Goal: Information Seeking & Learning: Check status

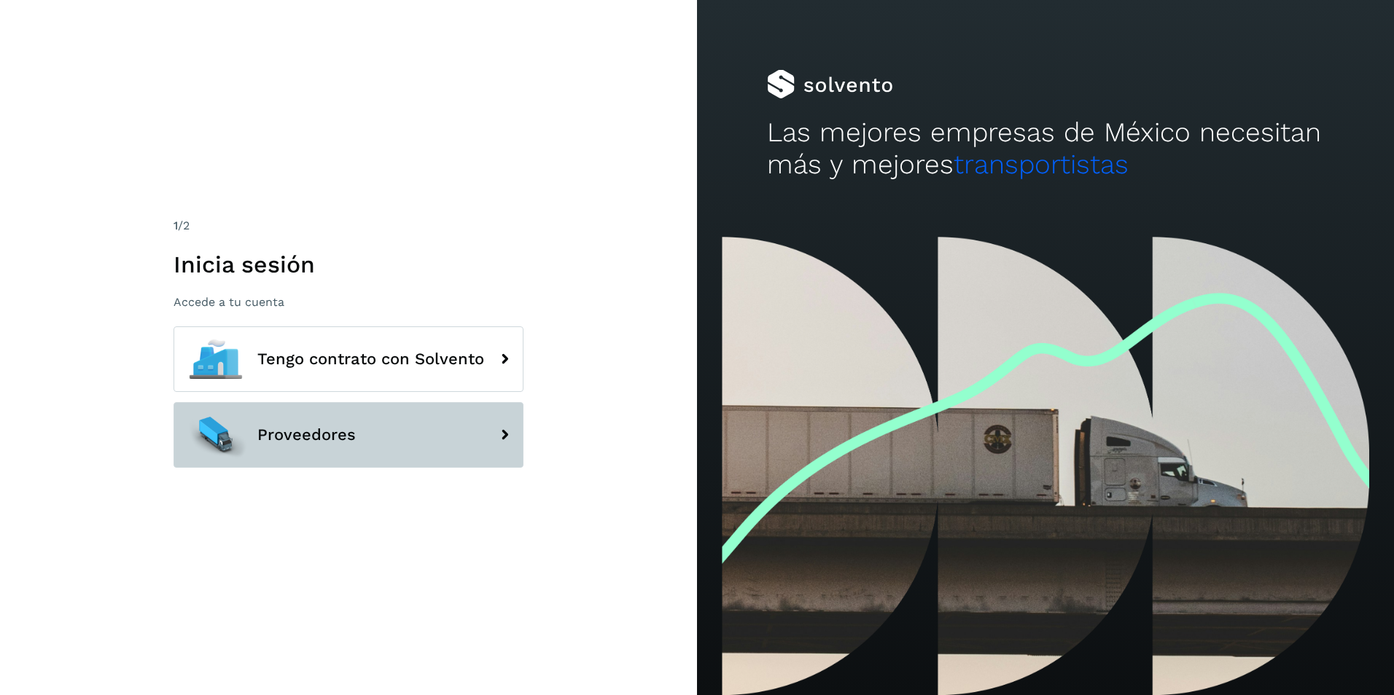
click at [319, 432] on span "Proveedores" at bounding box center [306, 434] width 98 height 17
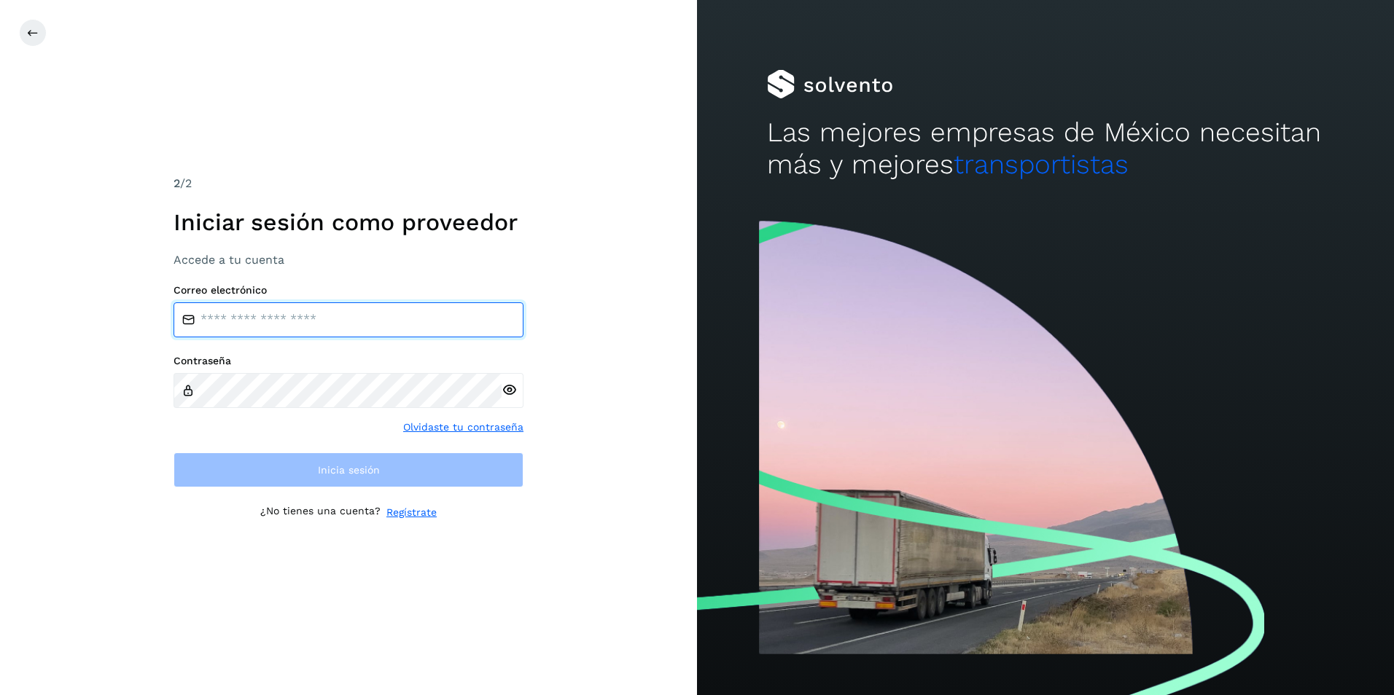
type input "**********"
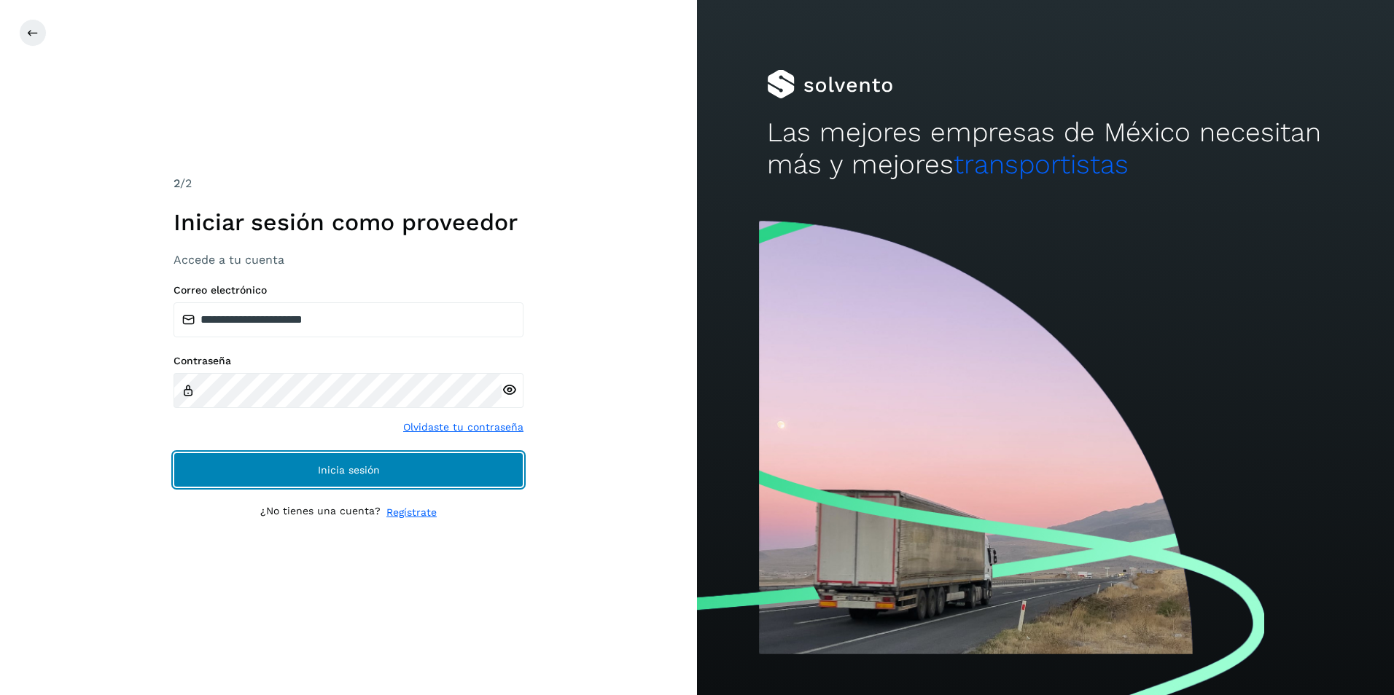
click at [305, 471] on button "Inicia sesión" at bounding box center [348, 470] width 350 height 35
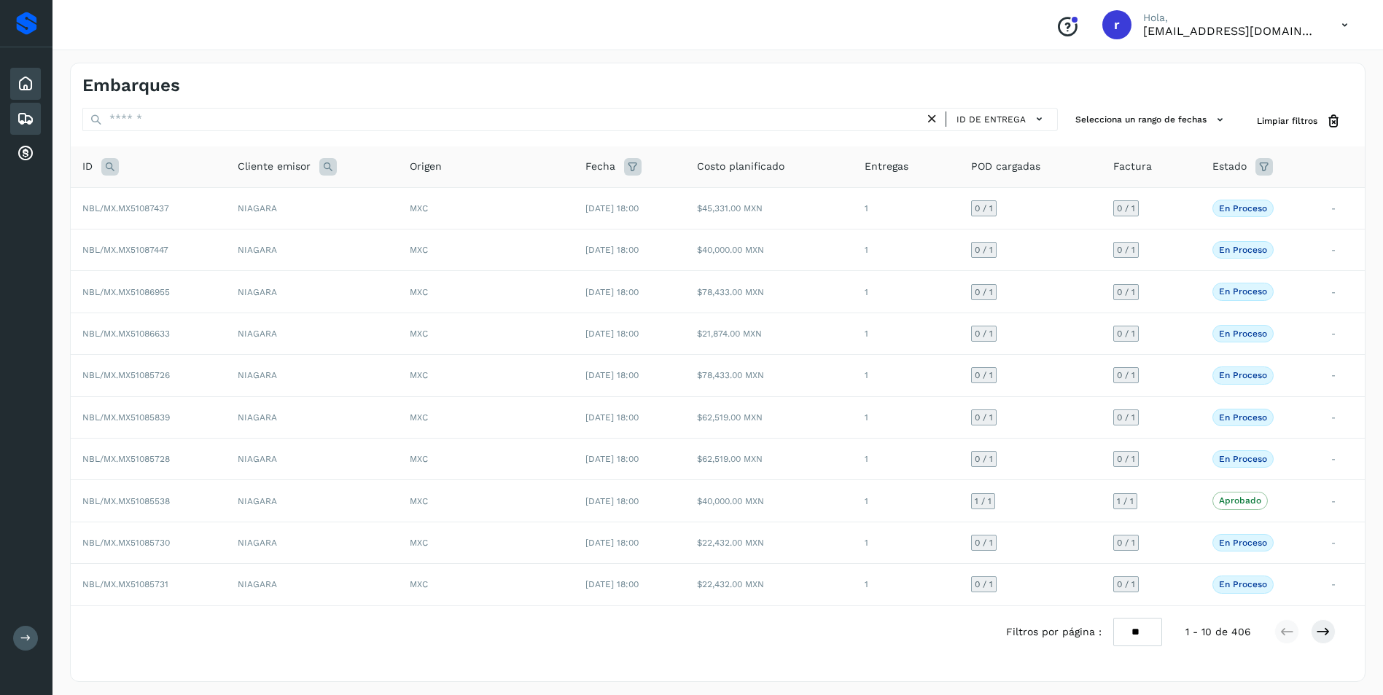
click at [31, 79] on icon at bounding box center [25, 83] width 17 height 17
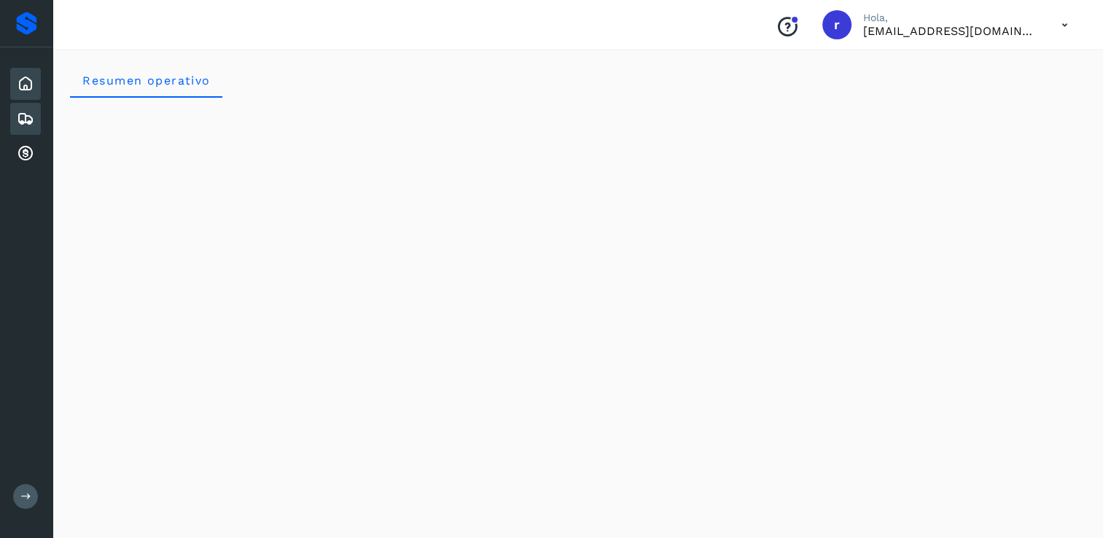
click at [20, 117] on icon at bounding box center [25, 118] width 17 height 17
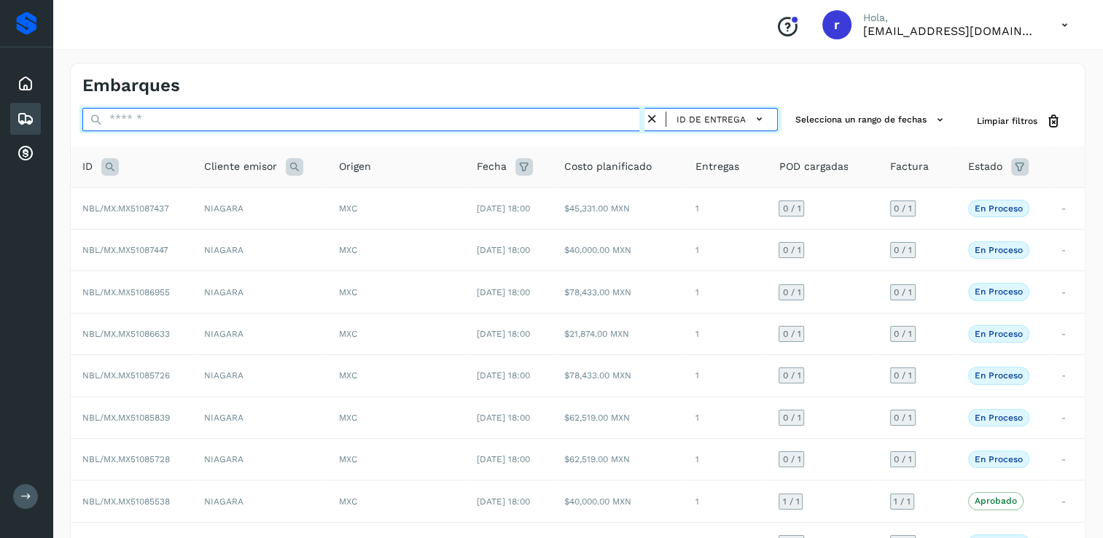
click at [149, 122] on input "text" at bounding box center [363, 119] width 562 height 23
paste input "**********"
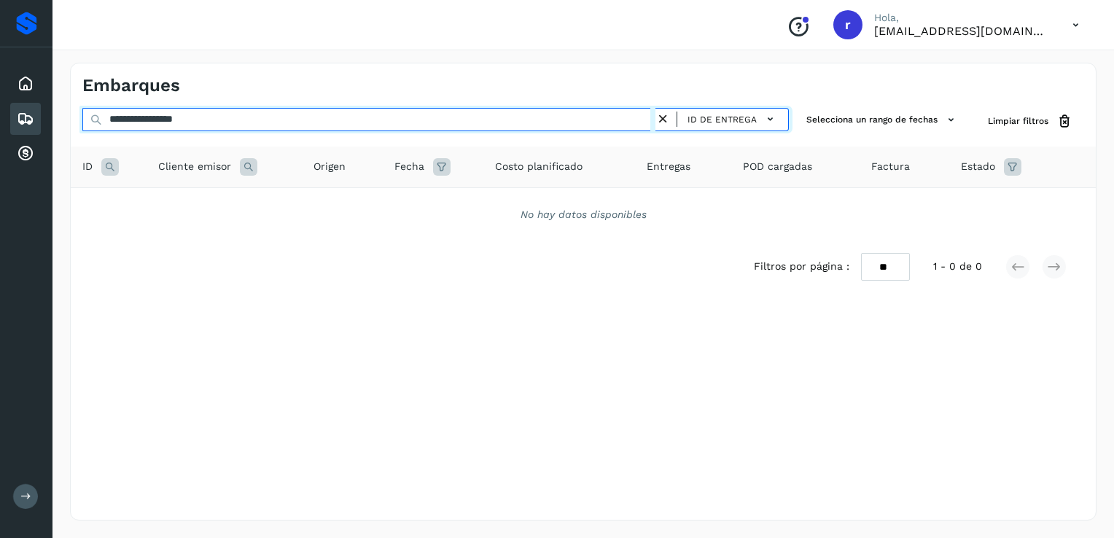
type input "**********"
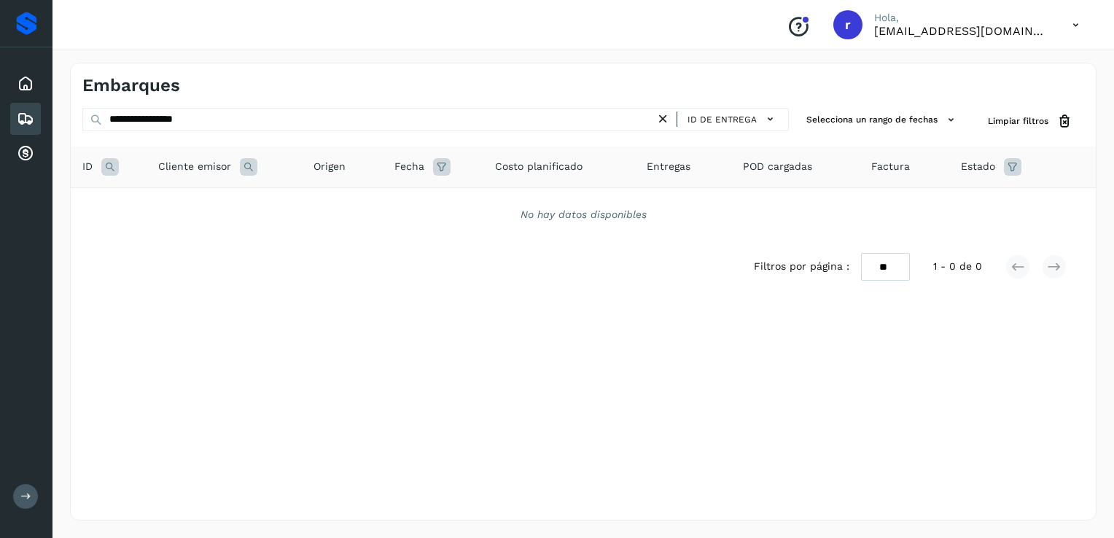
click at [663, 122] on icon at bounding box center [662, 119] width 15 height 15
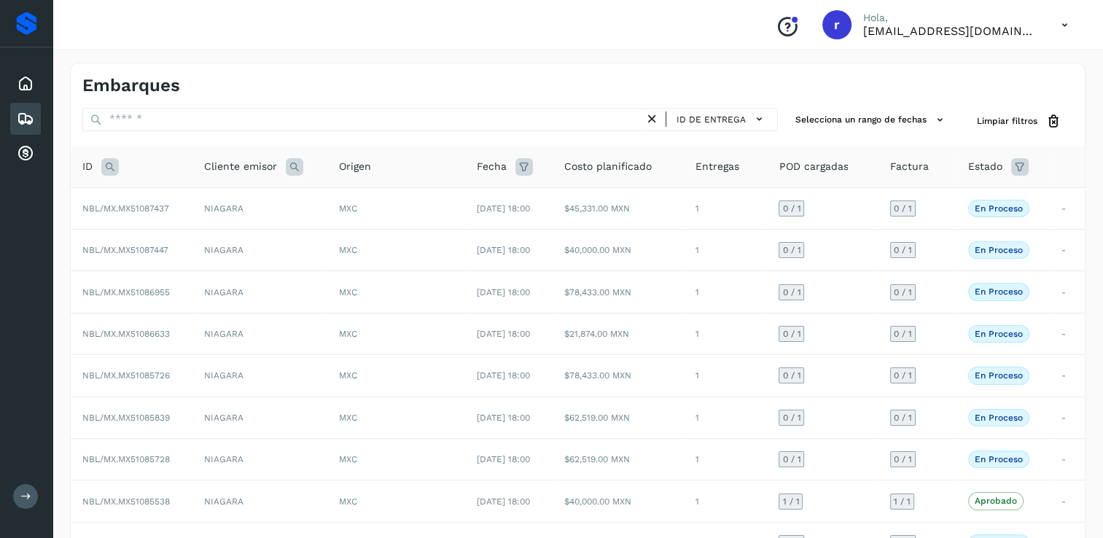
click at [109, 168] on icon at bounding box center [109, 166] width 17 height 17
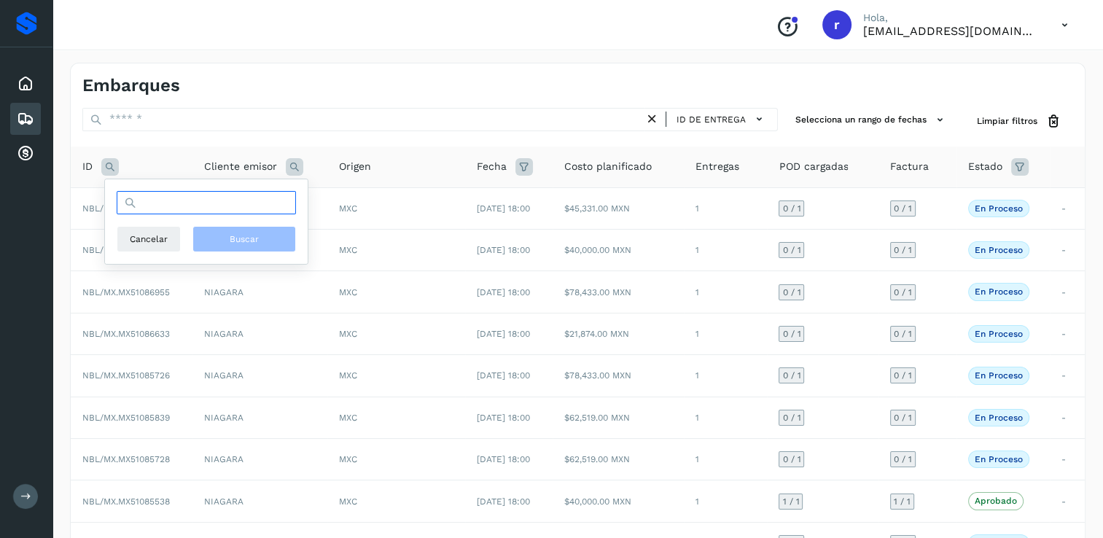
click at [157, 200] on input "text" at bounding box center [206, 202] width 179 height 23
paste input "**********"
type input "**********"
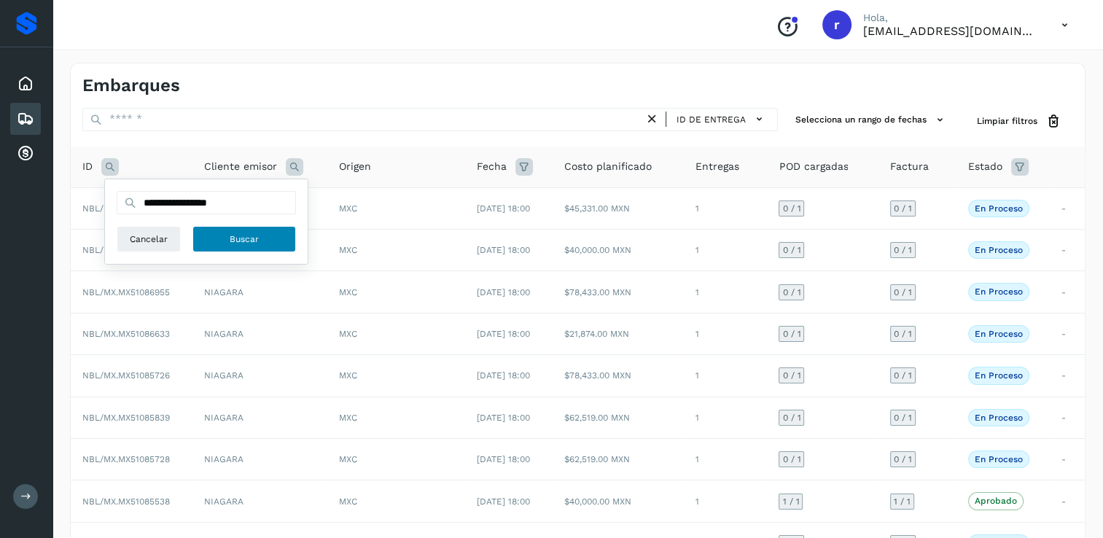
click at [222, 241] on button "Buscar" at bounding box center [244, 239] width 104 height 26
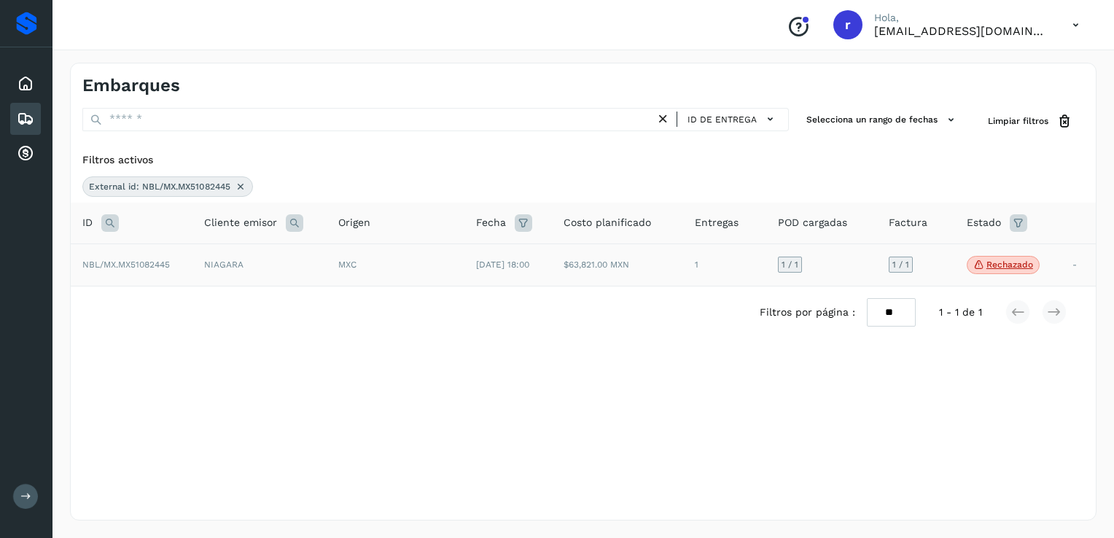
click at [1003, 264] on p "Rechazado" at bounding box center [1009, 265] width 47 height 10
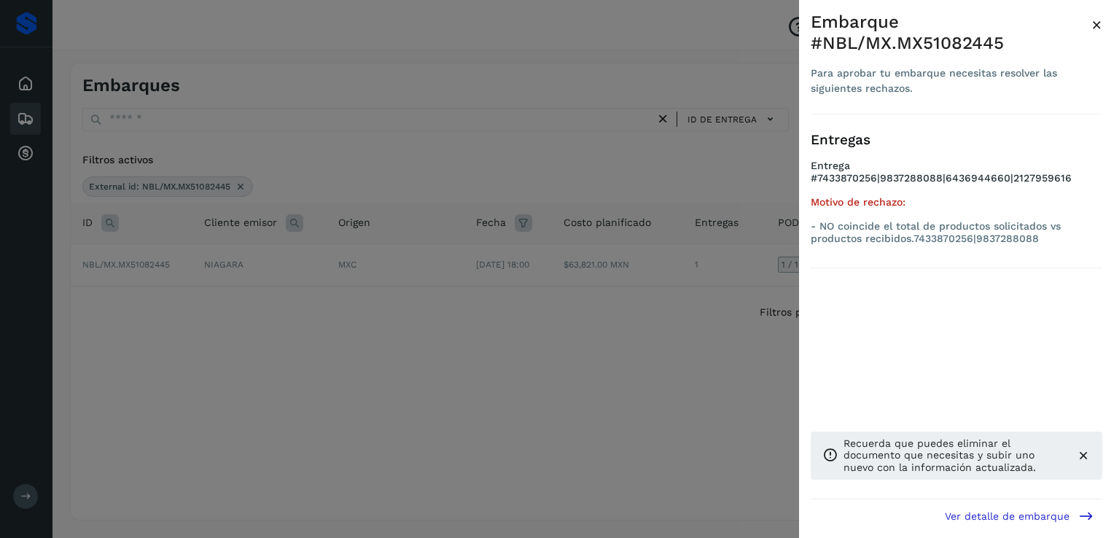
drag, startPoint x: 975, startPoint y: 264, endPoint x: 991, endPoint y: 259, distance: 16.8
click at [976, 263] on div "Entregas Entrega #7433870256|9837288088|6436944660|2127959616 Motivo de rechazo…" at bounding box center [957, 191] width 292 height 155
drag, startPoint x: 1041, startPoint y: 239, endPoint x: 822, endPoint y: 226, distance: 219.8
click at [822, 226] on p "- NO coincide el total de productos solicitados vs productos recibidos.74338702…" at bounding box center [957, 232] width 292 height 25
copy p "NO coincide el total de productos solicitados vs productos recibidos.7433870256…"
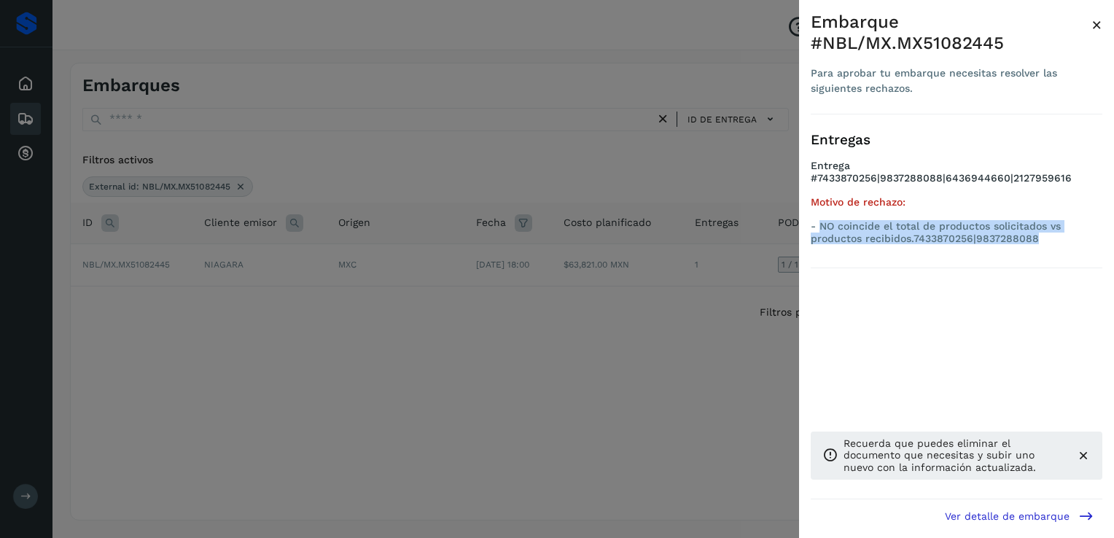
click at [1096, 28] on span "×" at bounding box center [1096, 25] width 11 height 20
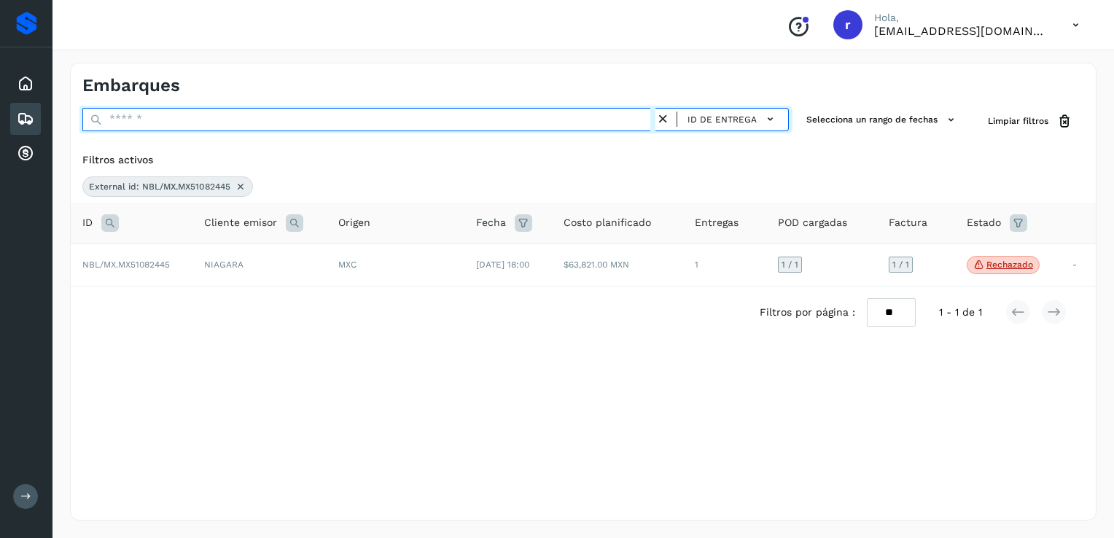
click at [157, 120] on input "text" at bounding box center [368, 119] width 573 height 23
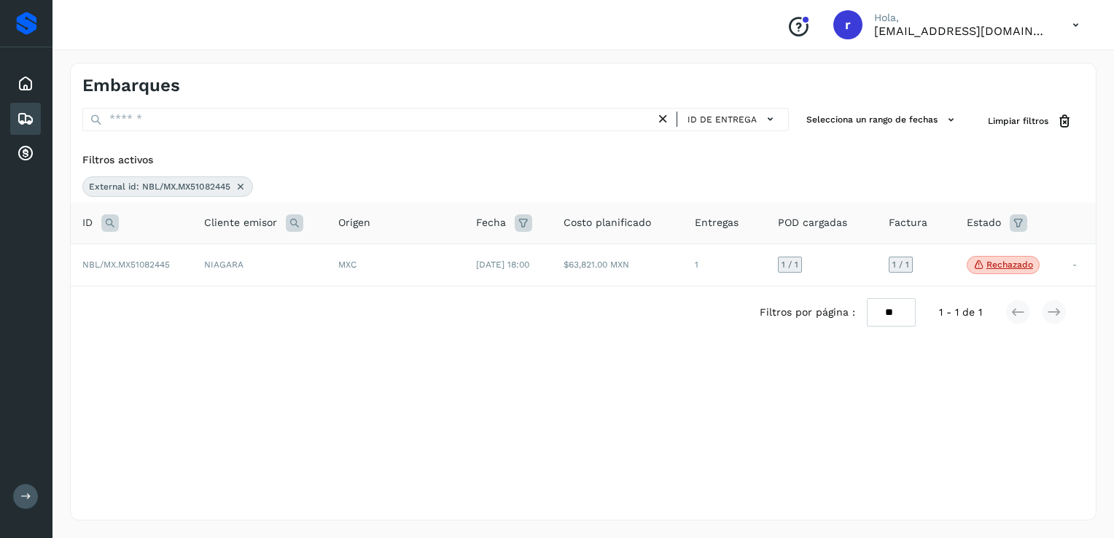
click at [114, 220] on icon at bounding box center [109, 222] width 17 height 17
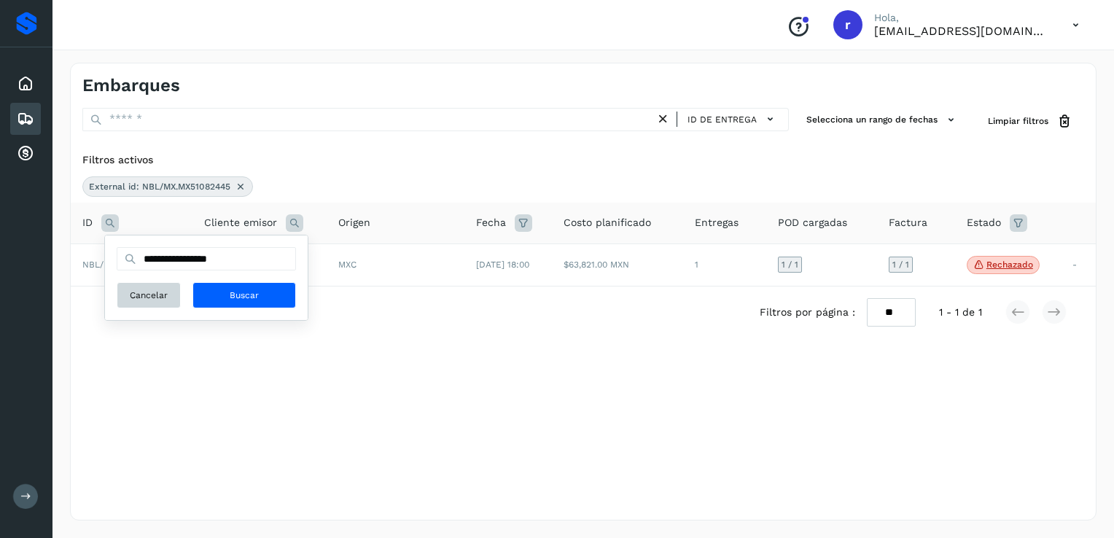
click at [166, 296] on span "Cancelar" at bounding box center [149, 295] width 38 height 13
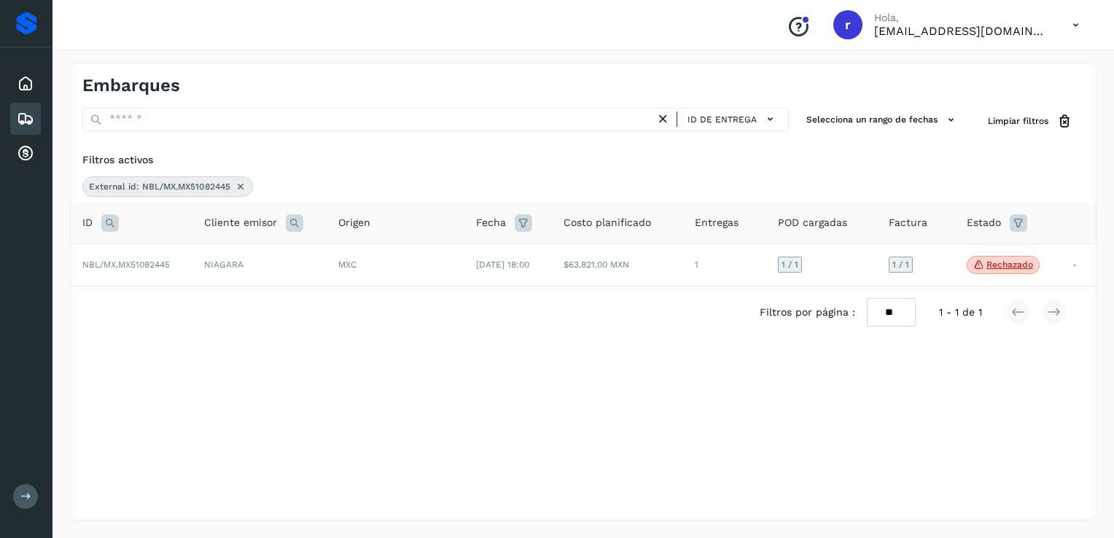
click at [111, 222] on icon at bounding box center [109, 222] width 17 height 17
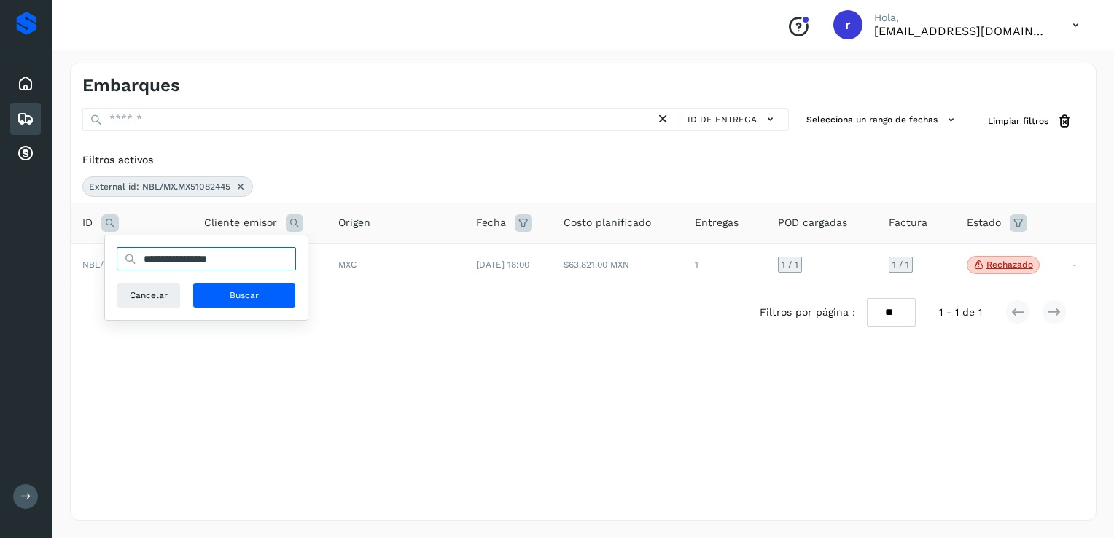
drag, startPoint x: 254, startPoint y: 259, endPoint x: 149, endPoint y: 259, distance: 105.7
click at [149, 259] on input "**********" at bounding box center [206, 258] width 179 height 23
type input "*"
paste input "**********"
type input "**********"
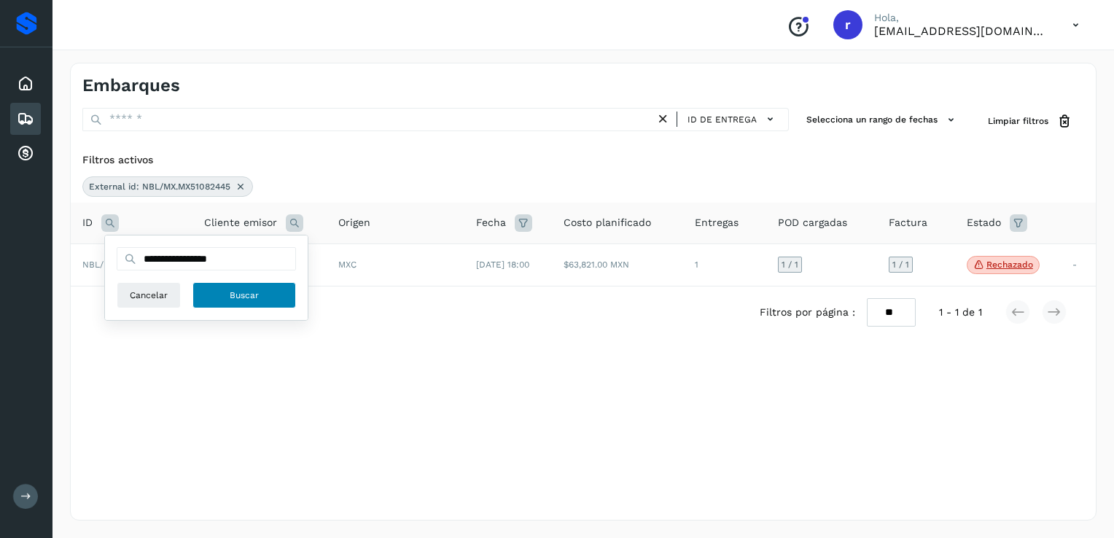
click at [278, 307] on button "Buscar" at bounding box center [244, 295] width 104 height 26
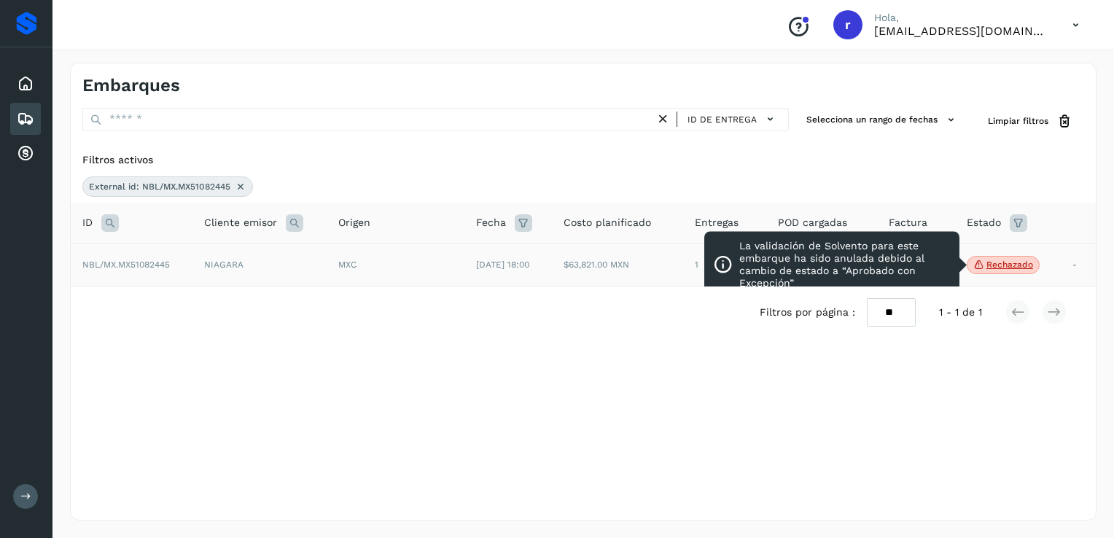
click at [991, 269] on p "Rechazado" at bounding box center [1009, 265] width 47 height 10
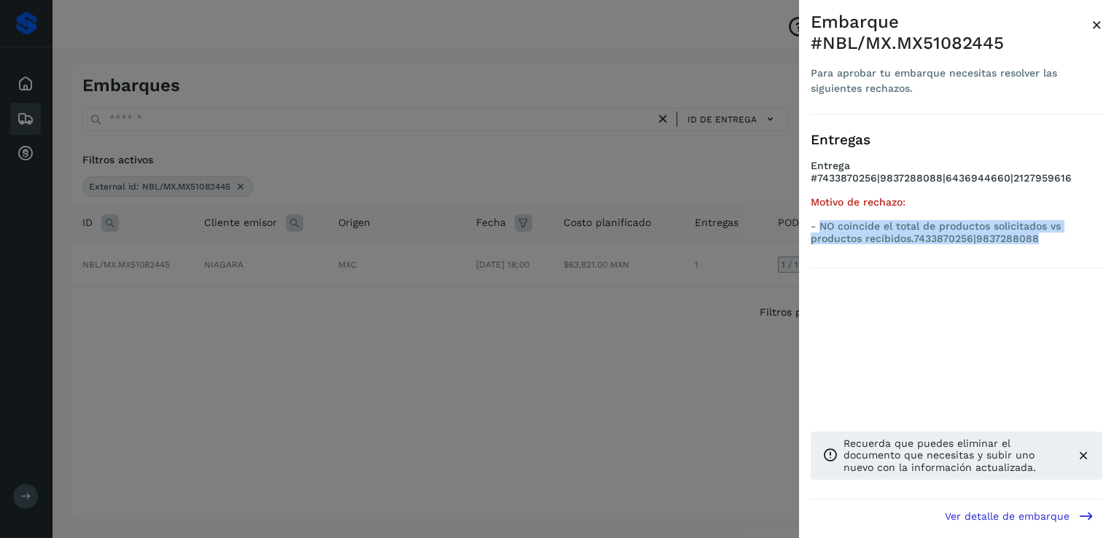
drag, startPoint x: 1045, startPoint y: 237, endPoint x: 822, endPoint y: 226, distance: 223.3
click at [822, 226] on p "- NO coincide el total de productos solicitados vs productos recibidos.74338702…" at bounding box center [957, 232] width 292 height 25
copy p "NO coincide el total de productos solicitados vs productos recibidos.7433870256…"
click at [401, 251] on div at bounding box center [557, 269] width 1114 height 538
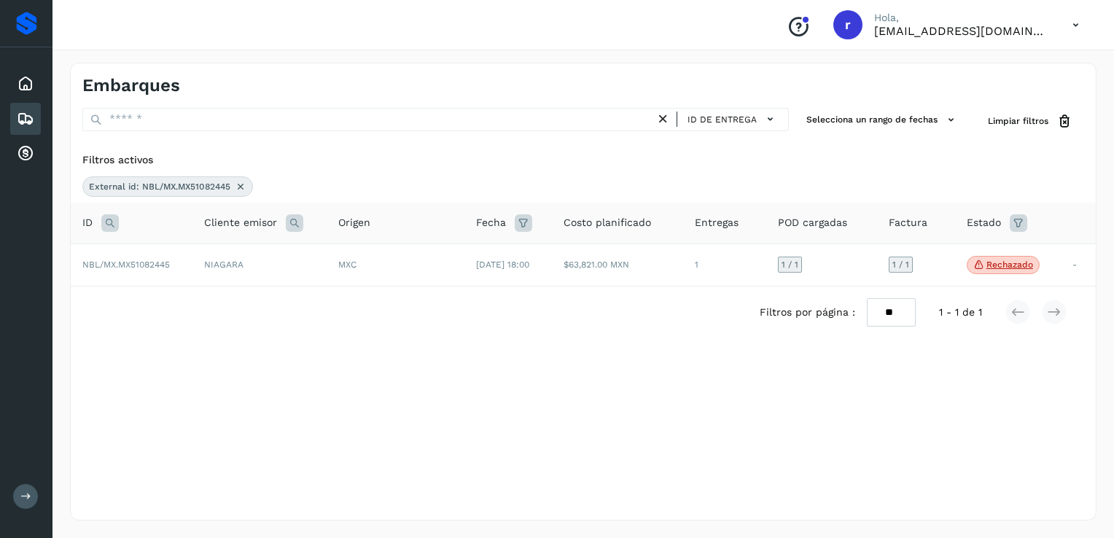
click at [240, 186] on icon at bounding box center [241, 187] width 12 height 12
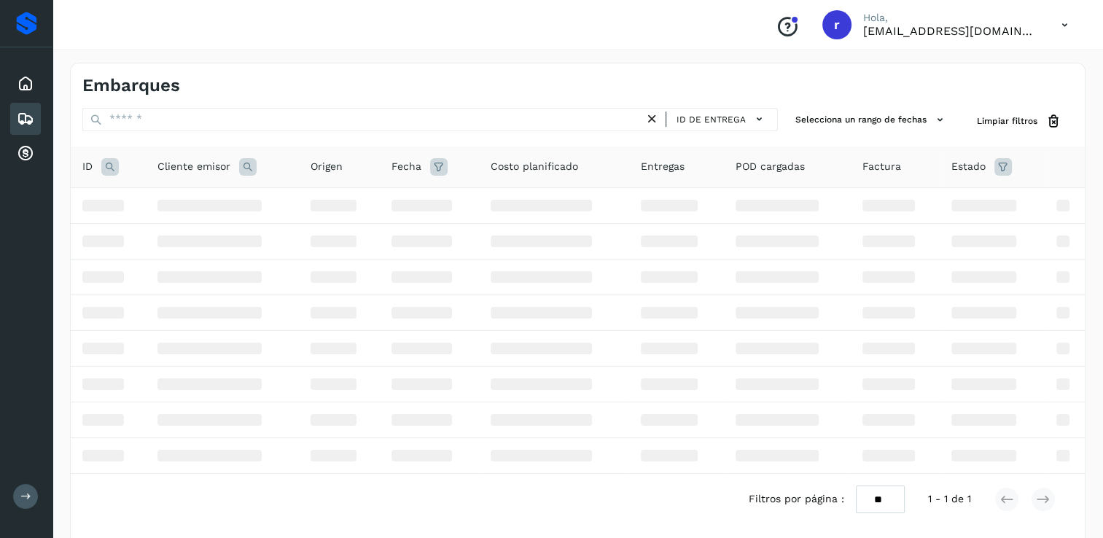
click at [112, 166] on icon at bounding box center [109, 166] width 17 height 17
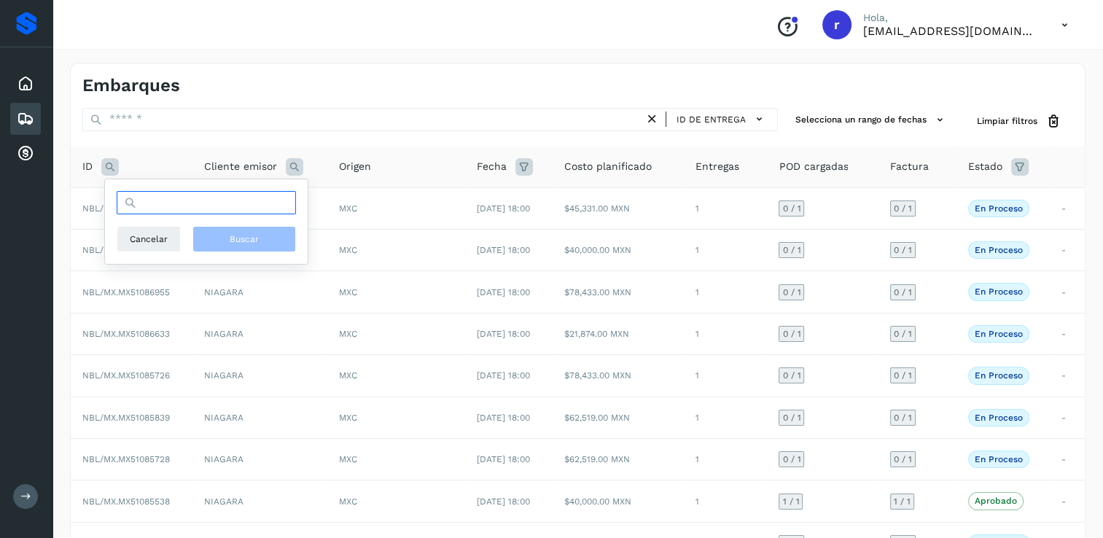
click at [230, 205] on input "text" at bounding box center [206, 202] width 179 height 23
paste input "**********"
type input "**********"
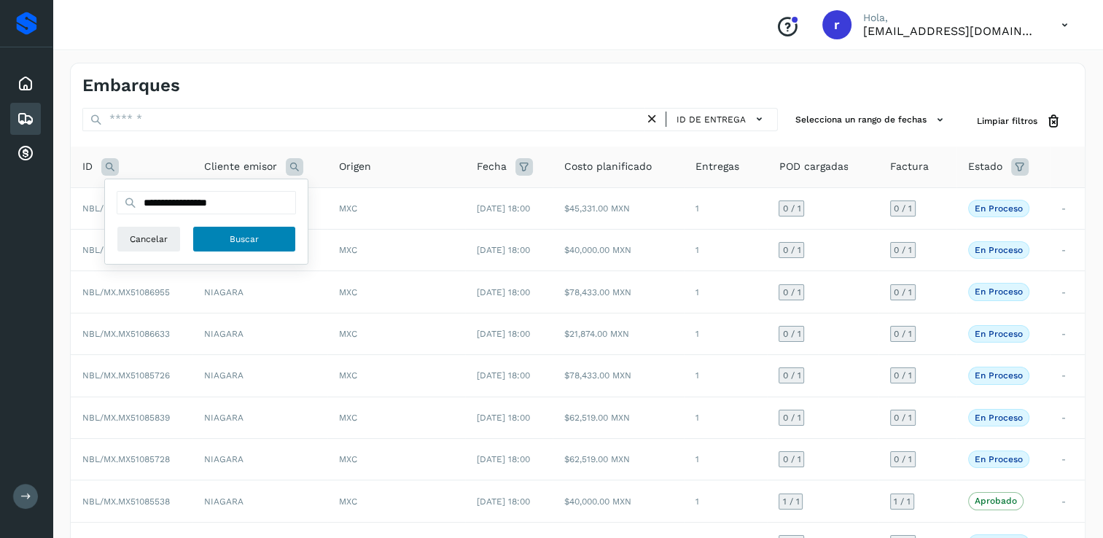
click at [233, 238] on span "Buscar" at bounding box center [244, 239] width 29 height 13
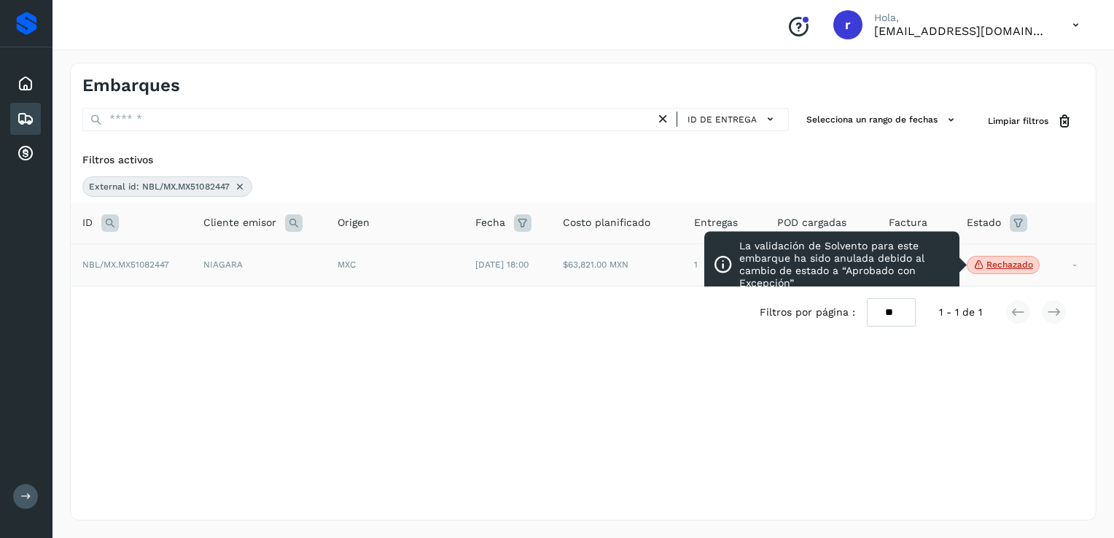
click at [1016, 262] on p "Rechazado" at bounding box center [1009, 265] width 47 height 10
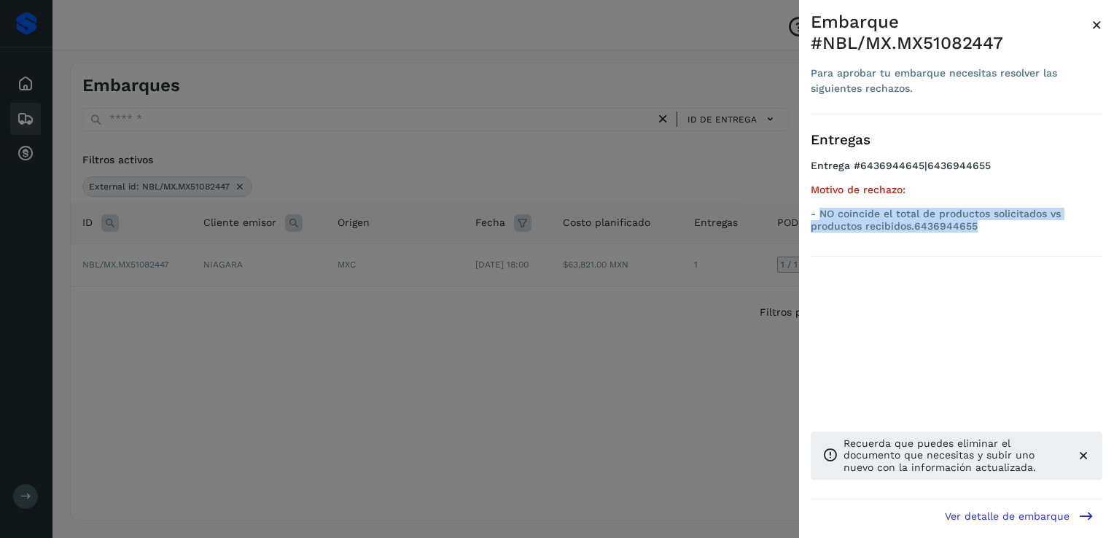
drag, startPoint x: 997, startPoint y: 230, endPoint x: 817, endPoint y: 215, distance: 180.6
click at [817, 215] on p "- NO coincide el total de productos solicitados vs productos recibidos.64369446…" at bounding box center [957, 220] width 292 height 25
copy p "NO coincide el total de productos solicitados vs productos recibidos.6436944655"
click at [673, 272] on div at bounding box center [557, 269] width 1114 height 538
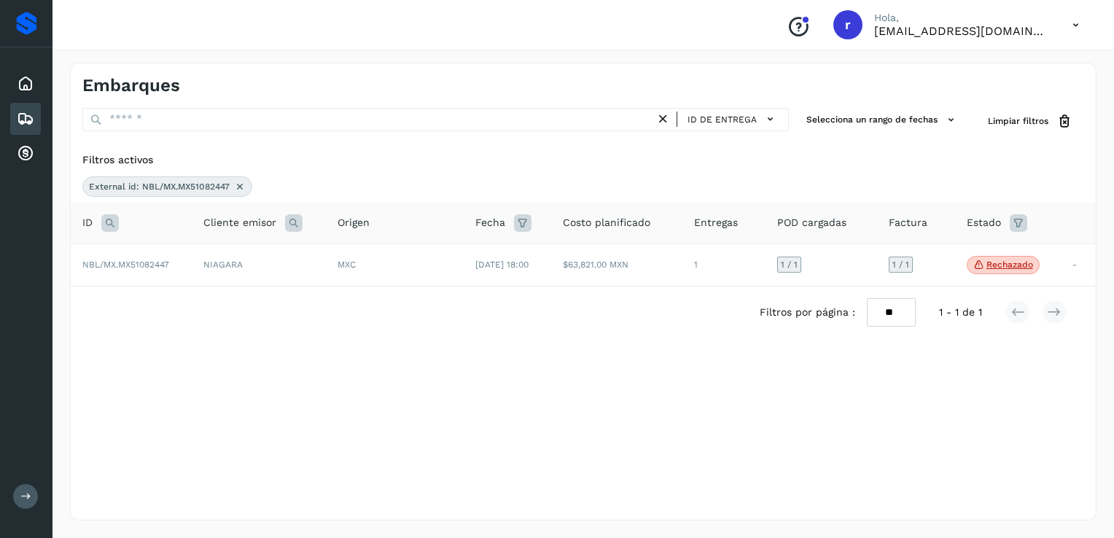
click at [239, 184] on icon at bounding box center [240, 187] width 12 height 12
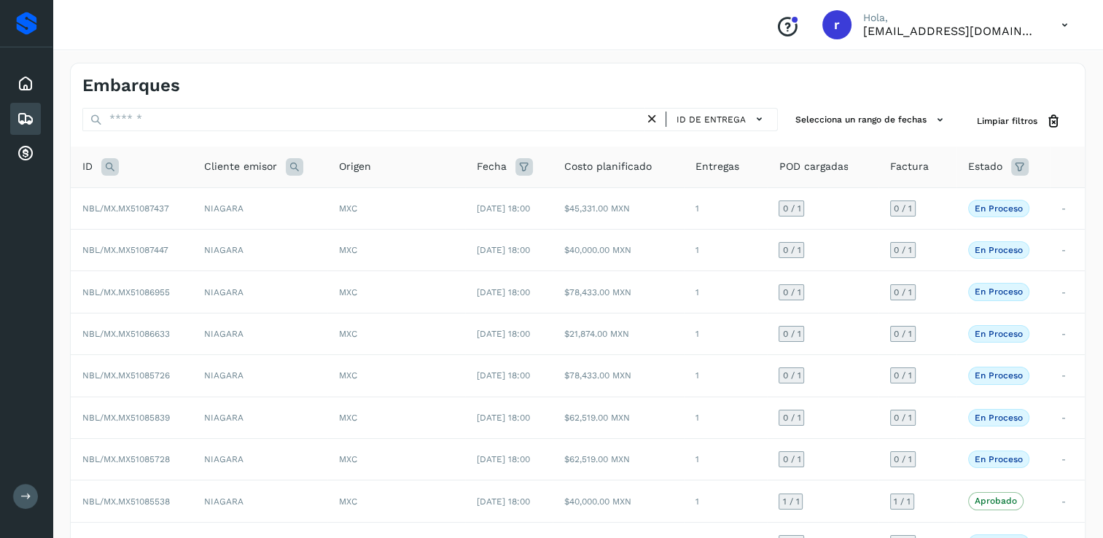
click at [111, 167] on icon at bounding box center [109, 166] width 17 height 17
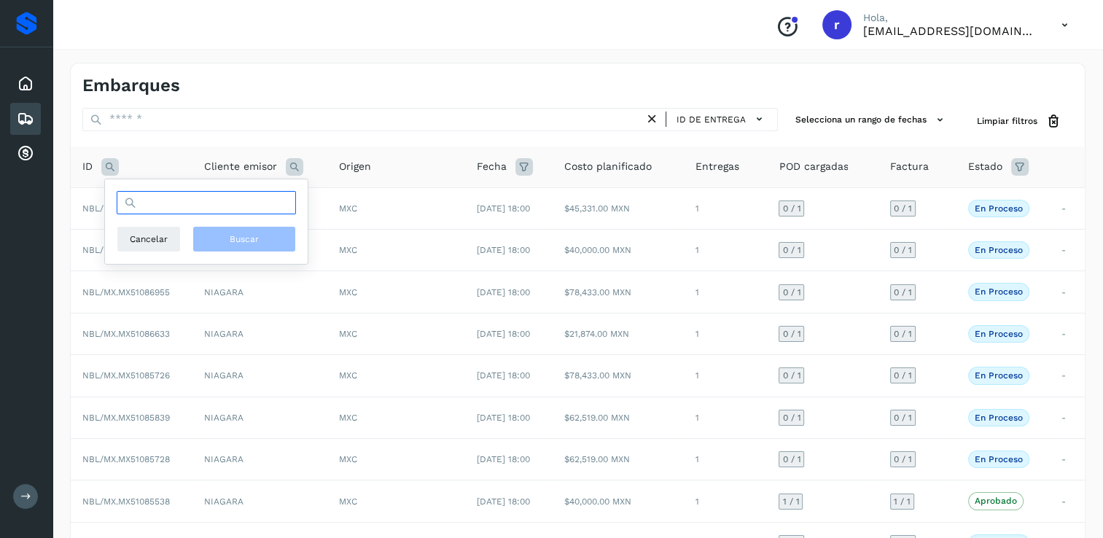
click at [197, 208] on input "text" at bounding box center [206, 202] width 179 height 23
paste input "**********"
type input "**********"
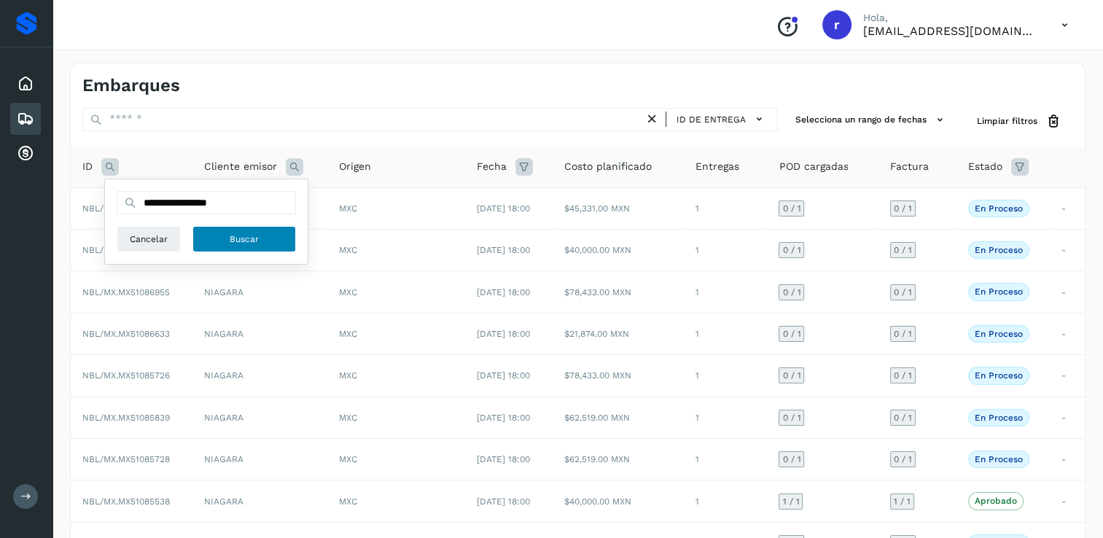
click at [230, 233] on span "Buscar" at bounding box center [244, 239] width 29 height 13
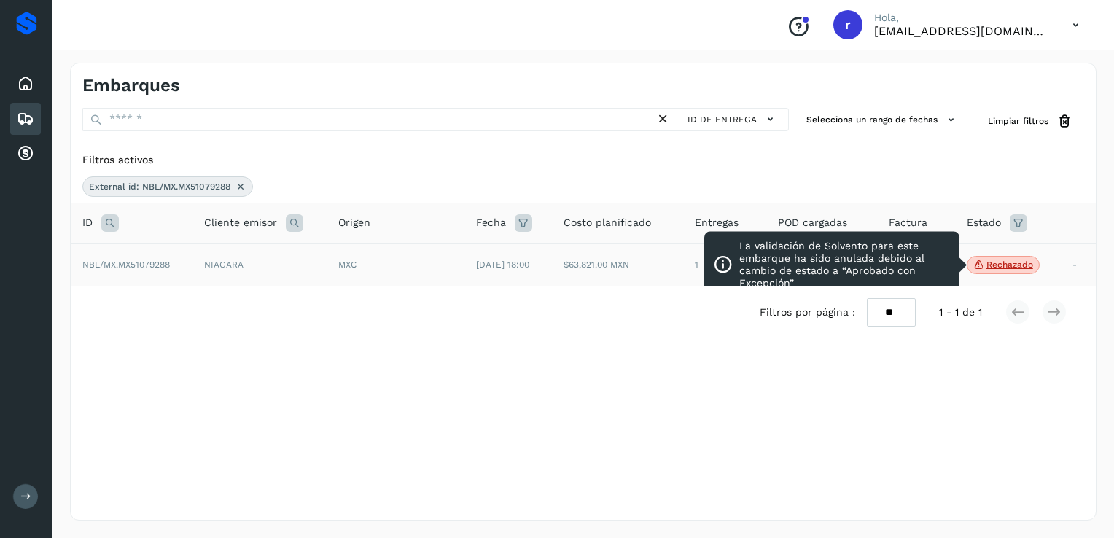
click at [1002, 264] on p "Rechazado" at bounding box center [1009, 265] width 47 height 10
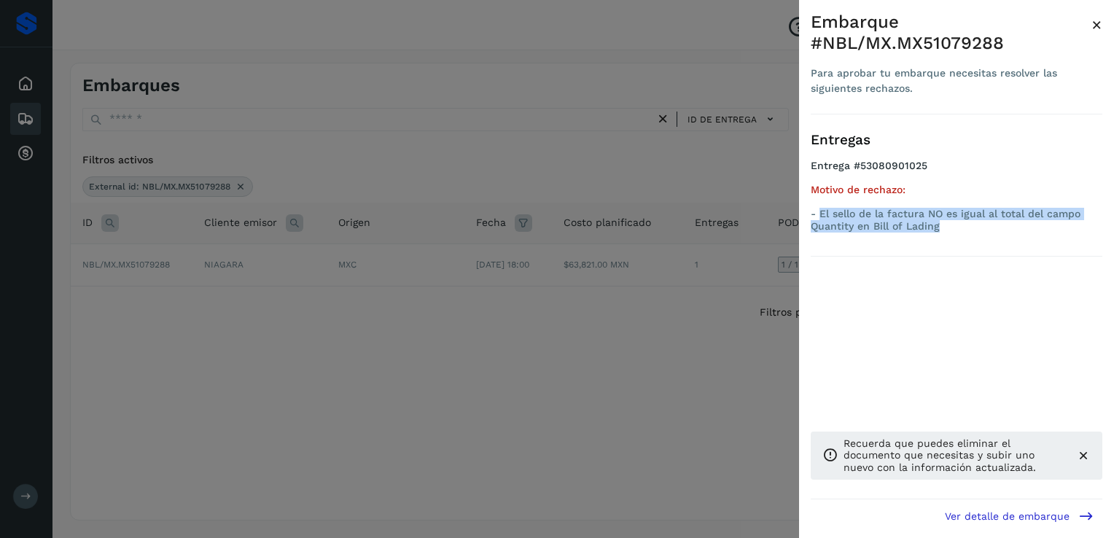
drag, startPoint x: 960, startPoint y: 225, endPoint x: 819, endPoint y: 215, distance: 141.1
click at [819, 215] on p "- El sello de la factura NO es igual al total del campo Quantity en Bill of Lad…" at bounding box center [957, 220] width 292 height 25
copy p "El sello de la factura NO es igual al total del campo Quantity en Bill of Lading"
click at [546, 322] on div at bounding box center [557, 269] width 1114 height 538
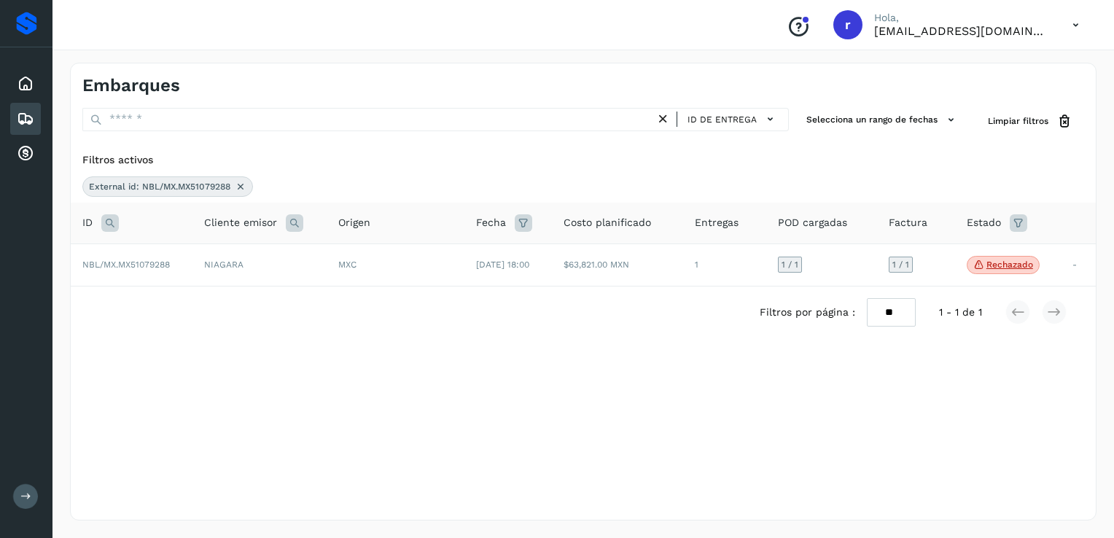
click at [238, 184] on icon at bounding box center [241, 187] width 12 height 12
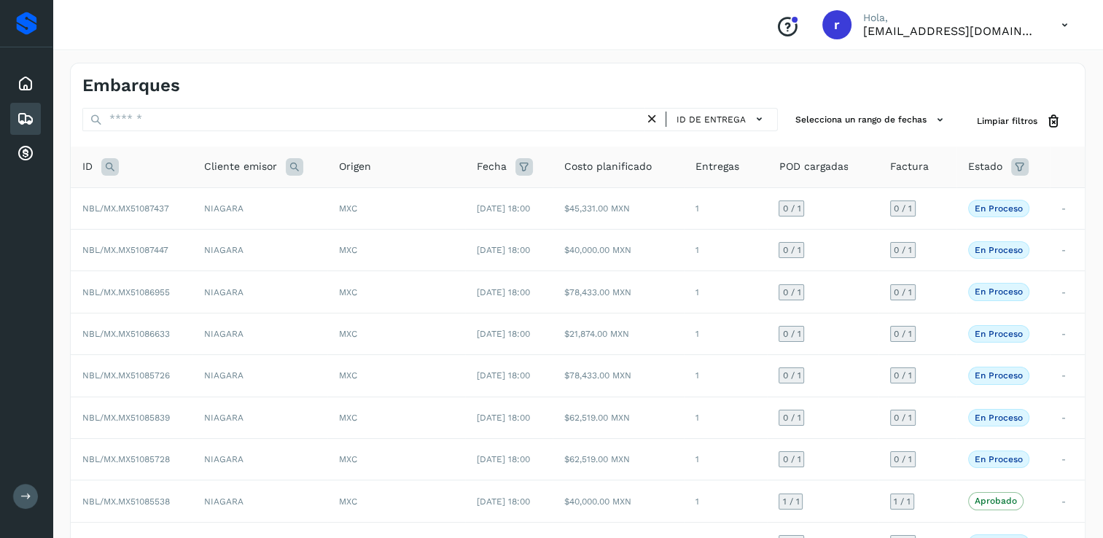
click at [109, 168] on icon at bounding box center [109, 166] width 17 height 17
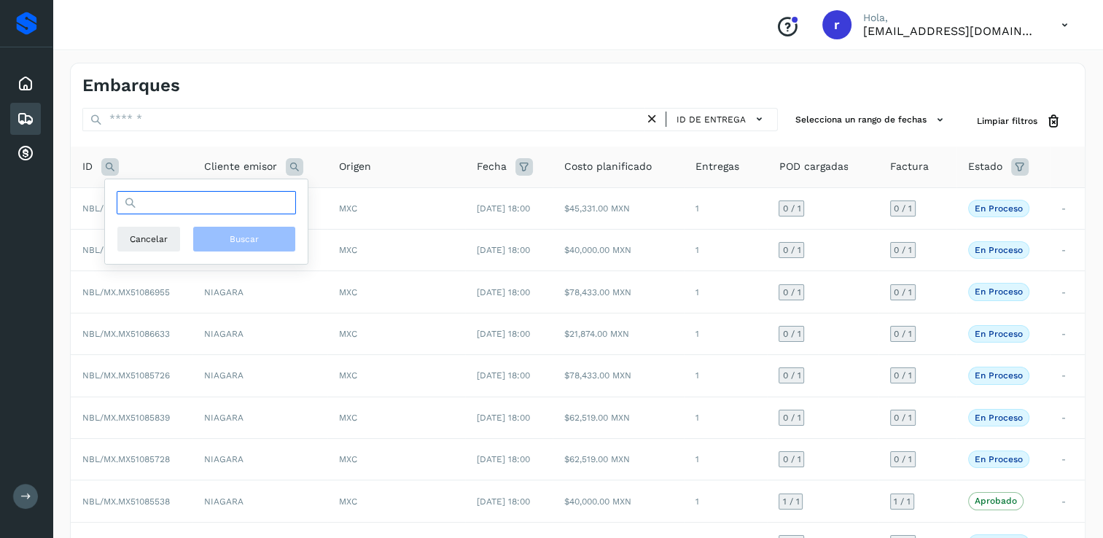
click at [242, 206] on input "text" at bounding box center [206, 202] width 179 height 23
paste input "**********"
type input "**********"
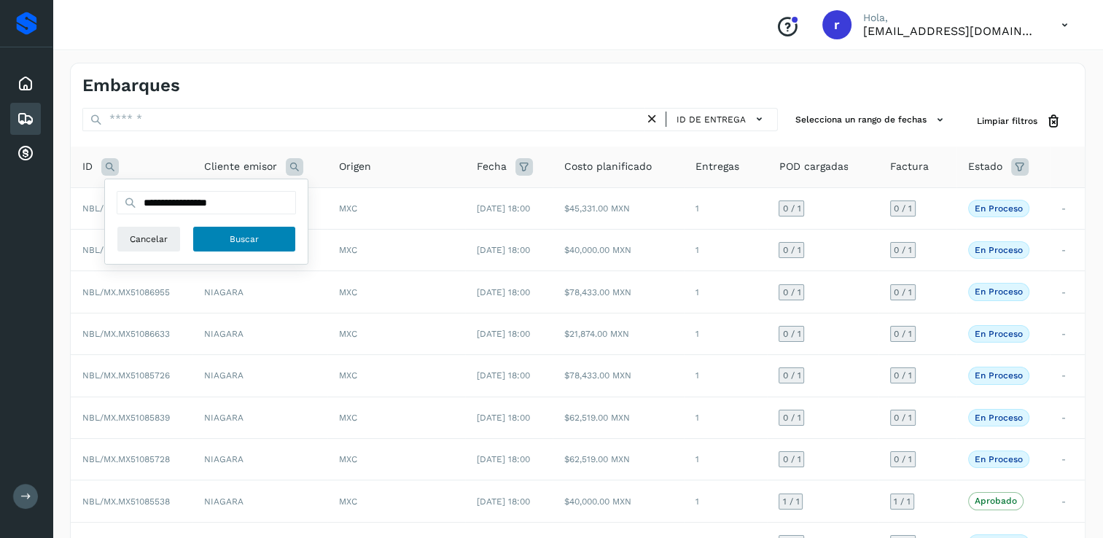
click at [236, 238] on span "Buscar" at bounding box center [244, 239] width 29 height 13
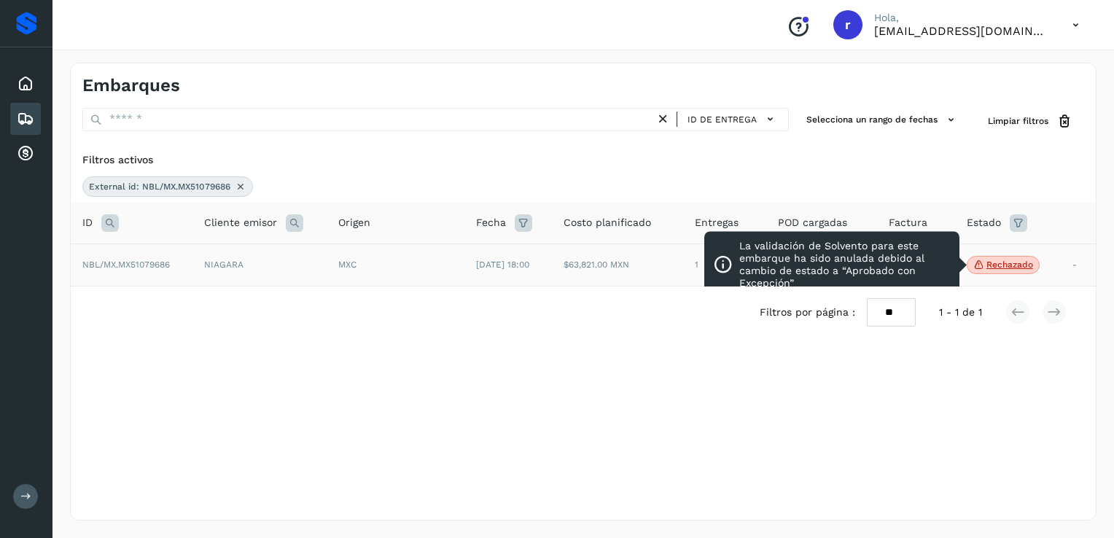
click at [1002, 266] on p "Rechazado" at bounding box center [1009, 265] width 47 height 10
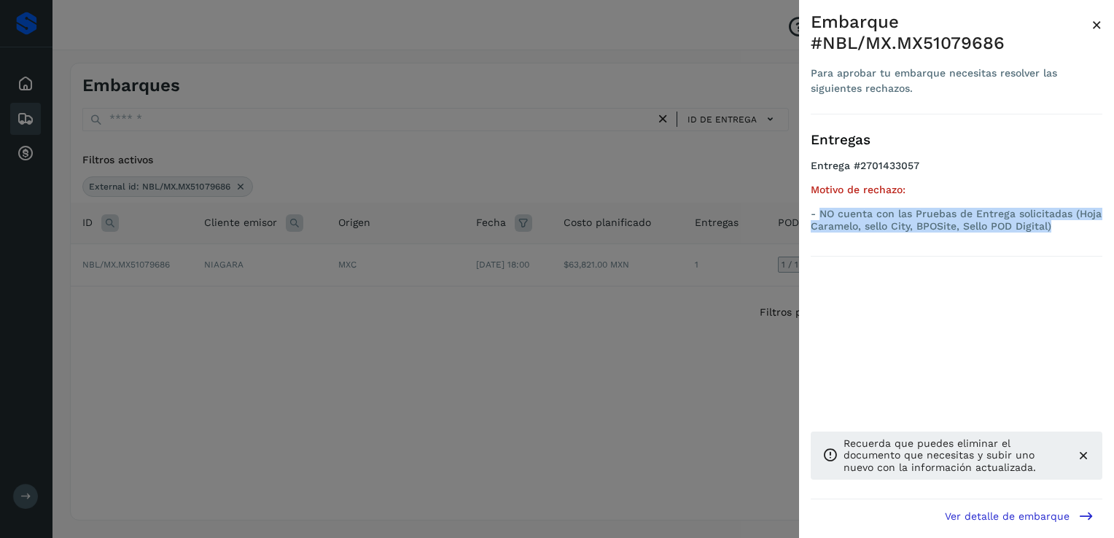
drag, startPoint x: 1065, startPoint y: 226, endPoint x: 819, endPoint y: 210, distance: 246.2
click at [819, 210] on p "- NO cuenta con las Pruebas de Entrega solicitadas (Hoja Caramelo, sello City, …" at bounding box center [957, 220] width 292 height 25
copy p "NO cuenta con las Pruebas de Entrega solicitadas (Hoja Caramelo, sello City, BP…"
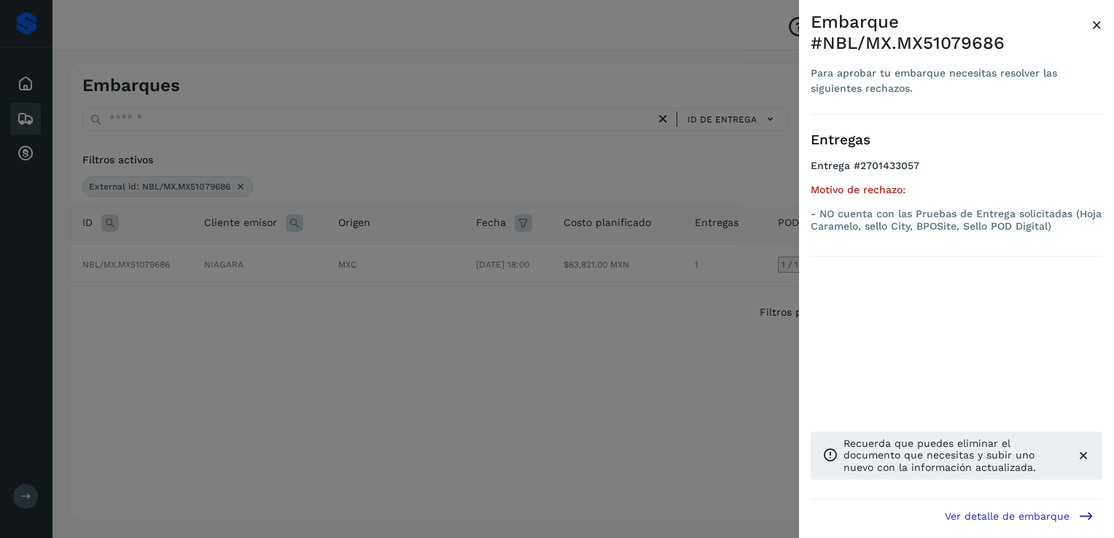
drag, startPoint x: 277, startPoint y: 356, endPoint x: 273, endPoint y: 343, distance: 13.6
click at [277, 356] on div at bounding box center [557, 269] width 1114 height 538
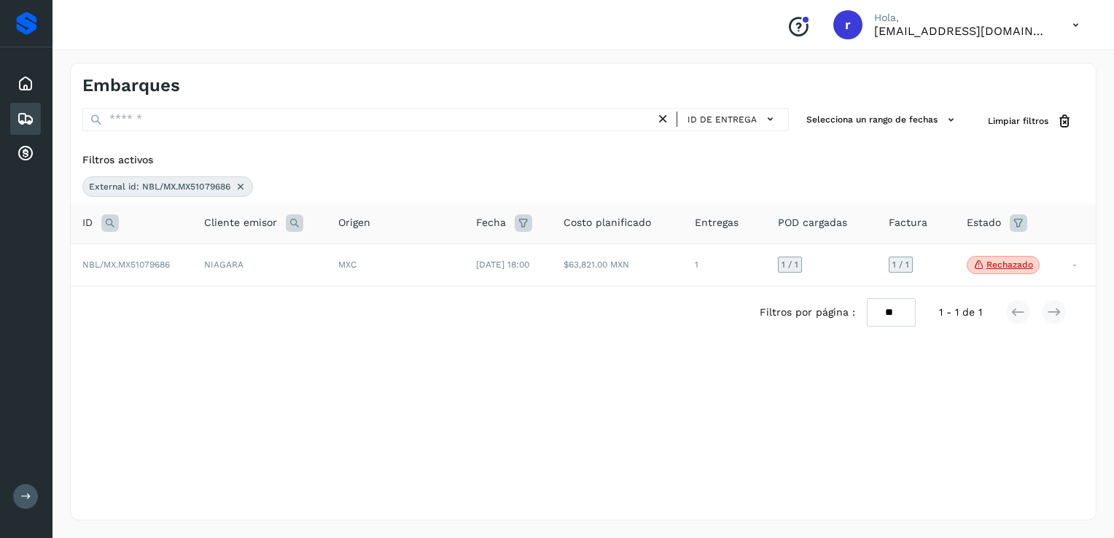
click at [241, 187] on icon at bounding box center [241, 187] width 12 height 12
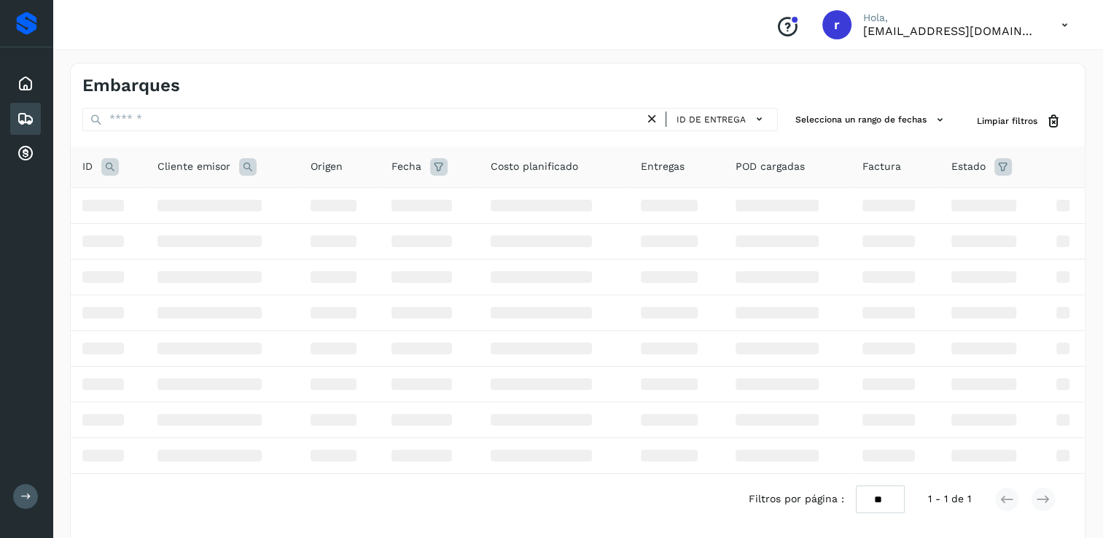
click at [104, 165] on icon at bounding box center [109, 166] width 17 height 17
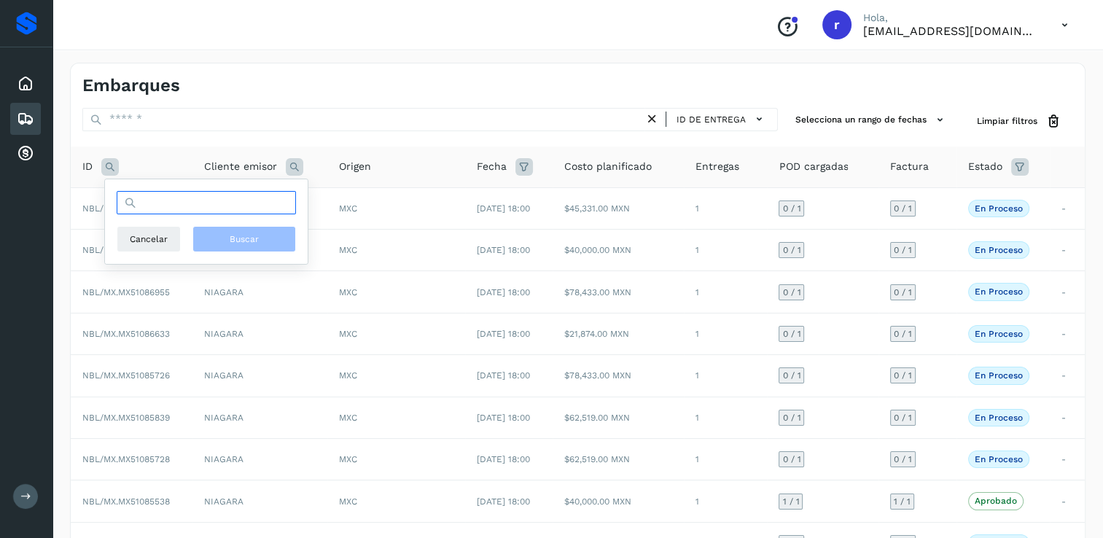
click at [225, 200] on input "text" at bounding box center [206, 202] width 179 height 23
paste input "**********"
type input "**********"
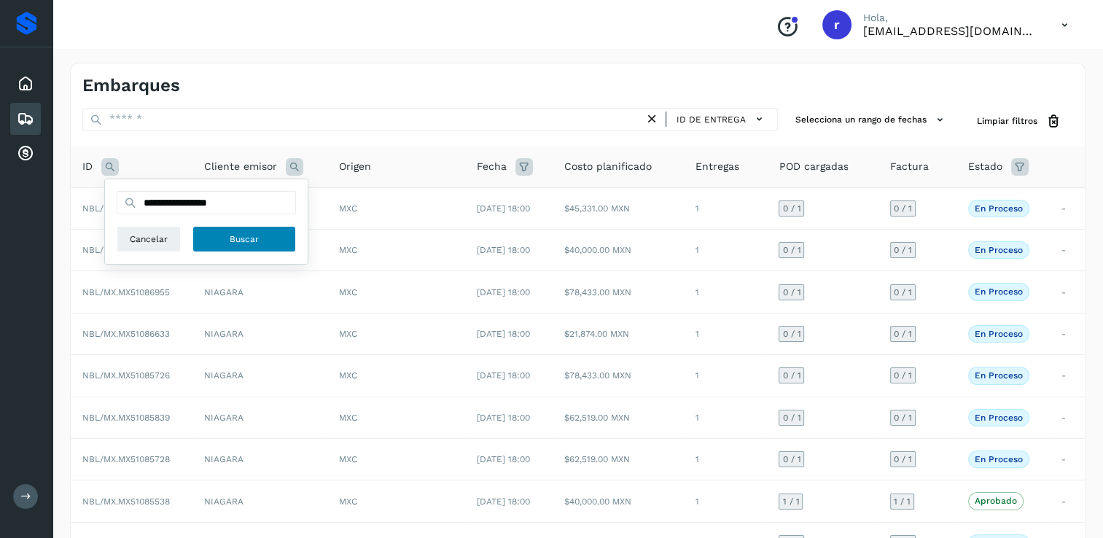
click at [236, 235] on span "Buscar" at bounding box center [244, 239] width 29 height 13
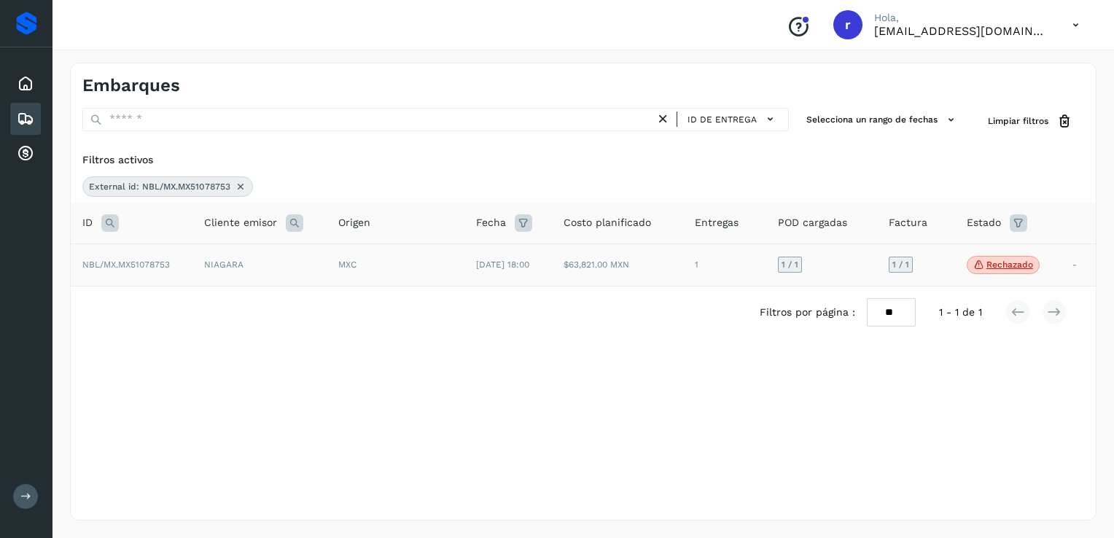
click at [1001, 262] on p "Rechazado" at bounding box center [1009, 265] width 47 height 10
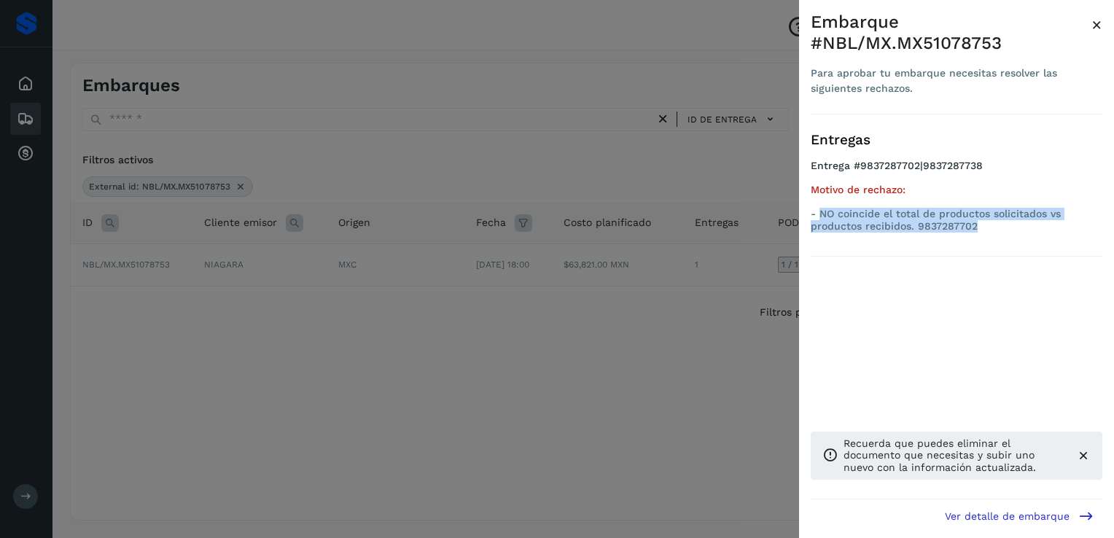
drag, startPoint x: 1002, startPoint y: 227, endPoint x: 819, endPoint y: 212, distance: 183.5
click at [819, 212] on p "- NO coincide el total de productos solicitados vs productos recibidos. 9837287…" at bounding box center [957, 220] width 292 height 25
copy p "NO coincide el total de productos solicitados vs productos recibidos. 9837287702"
click at [450, 391] on div at bounding box center [557, 269] width 1114 height 538
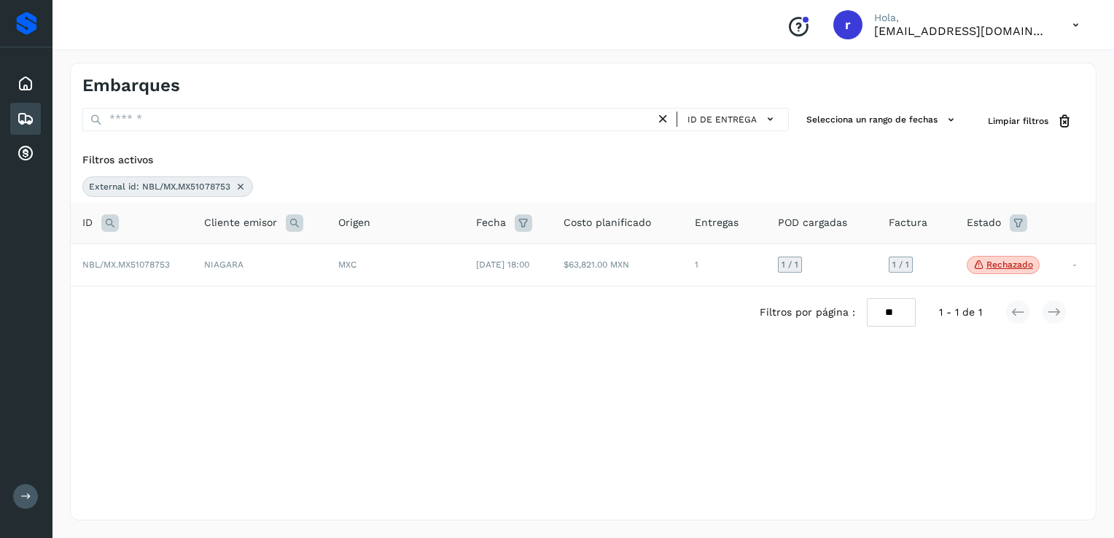
click at [243, 185] on icon at bounding box center [241, 187] width 12 height 12
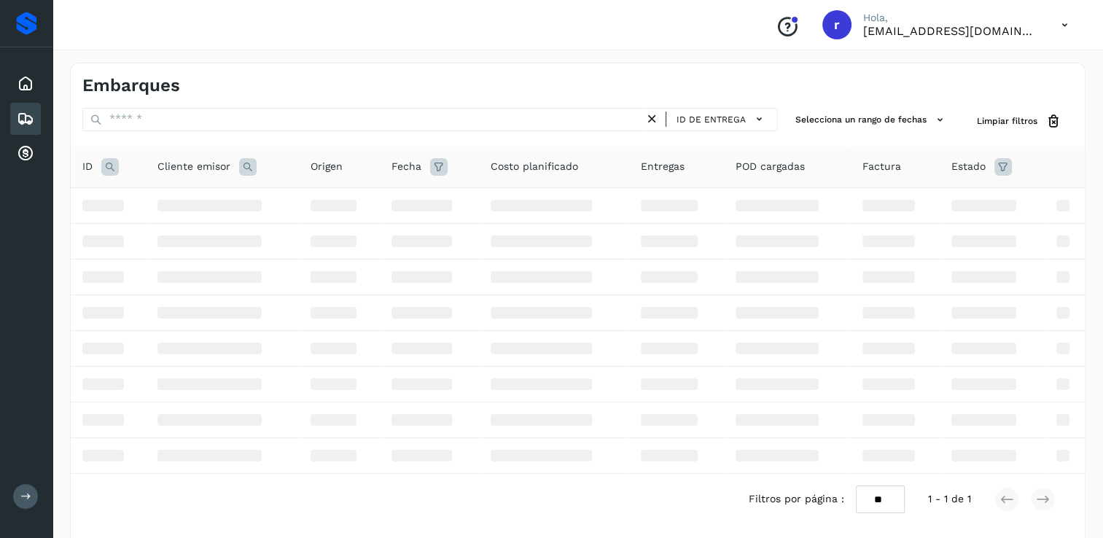
click at [111, 169] on icon at bounding box center [109, 166] width 17 height 17
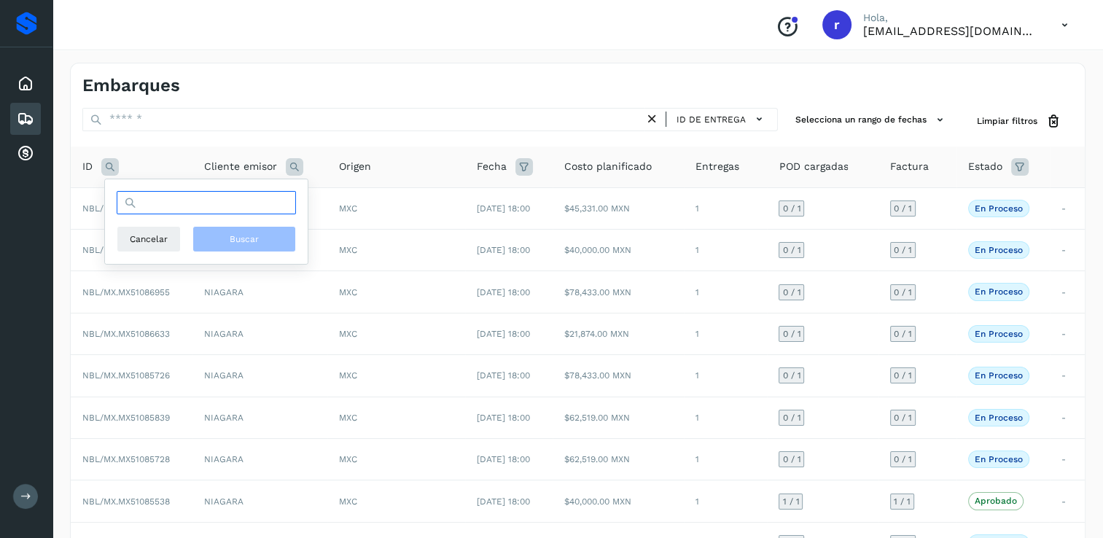
click at [233, 208] on input "text" at bounding box center [206, 202] width 179 height 23
paste input "**********"
type input "**********"
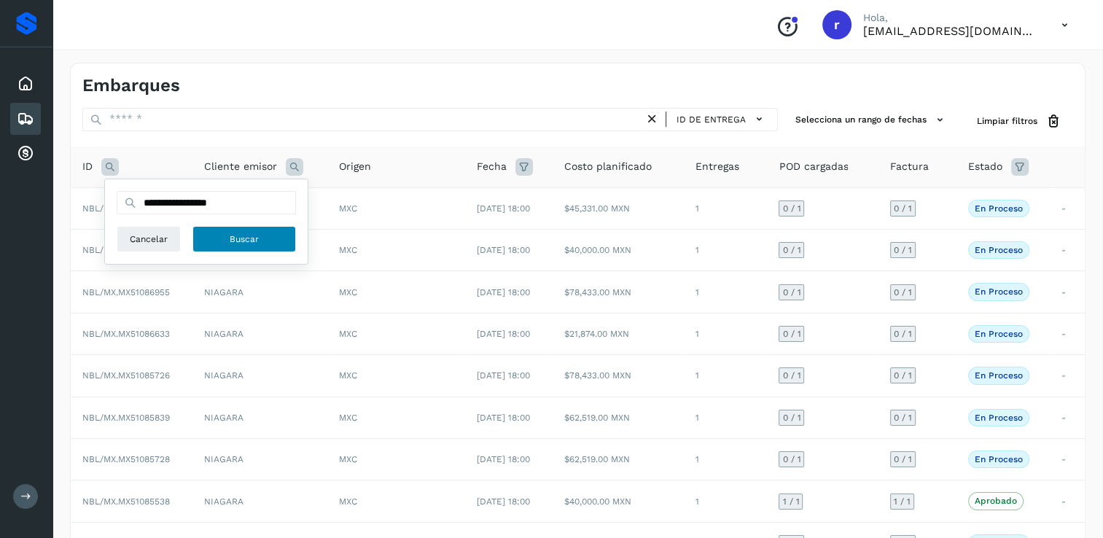
click at [248, 238] on span "Buscar" at bounding box center [244, 239] width 29 height 13
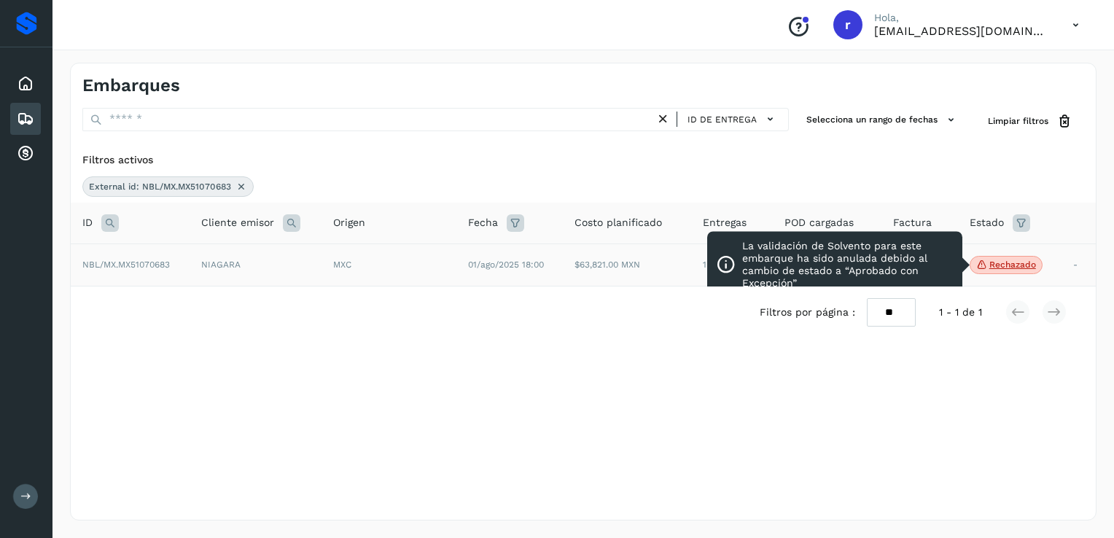
click at [1012, 265] on p "Rechazado" at bounding box center [1012, 265] width 47 height 10
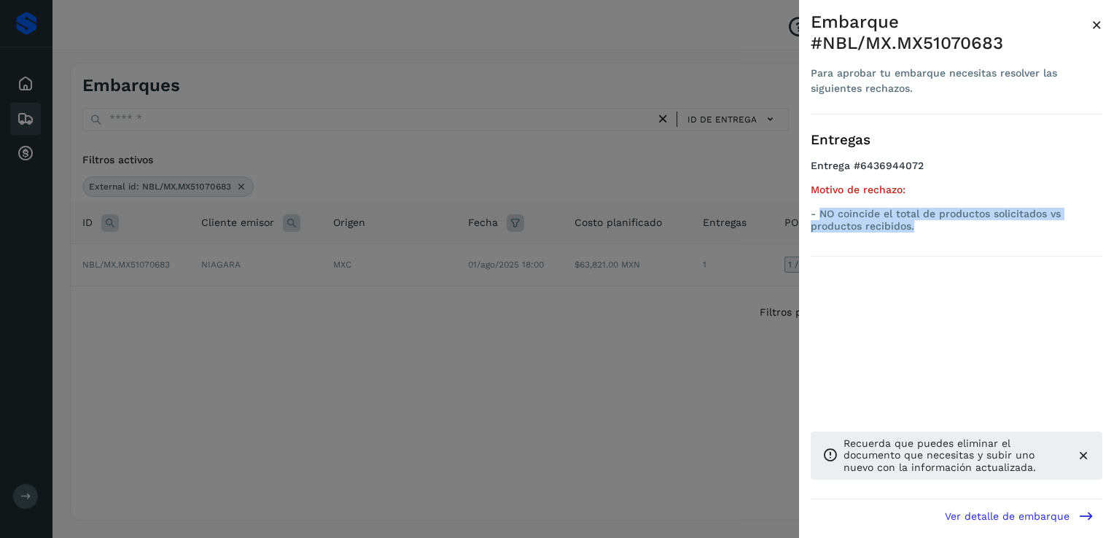
drag, startPoint x: 953, startPoint y: 225, endPoint x: 819, endPoint y: 214, distance: 133.9
click at [819, 214] on p "- NO coincide el total de productos solicitados vs productos recibidos." at bounding box center [957, 220] width 292 height 25
copy p "NO coincide el total de productos solicitados vs productos recibidos."
click at [425, 311] on div at bounding box center [557, 269] width 1114 height 538
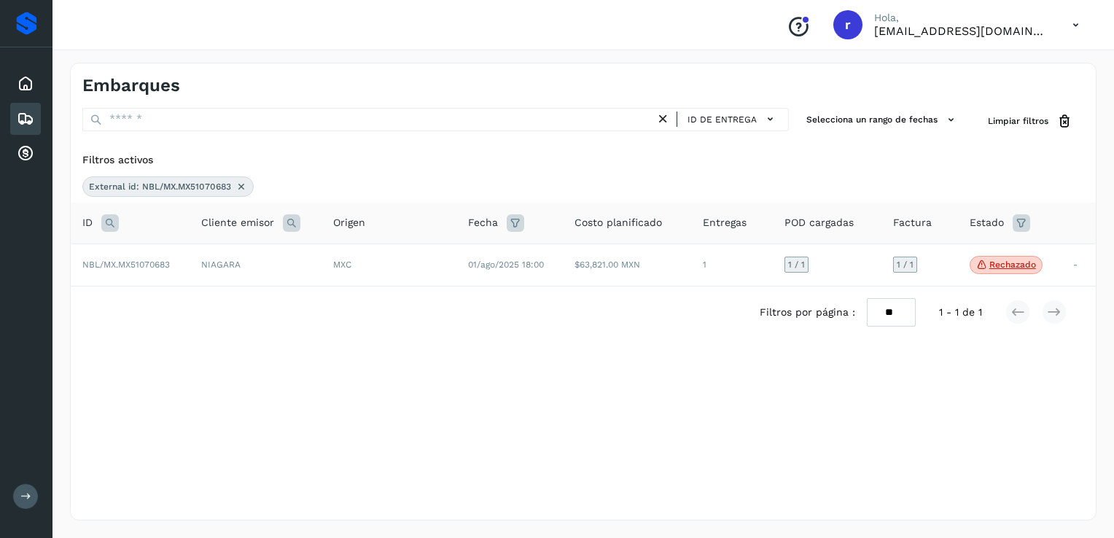
click at [242, 184] on icon at bounding box center [241, 187] width 12 height 12
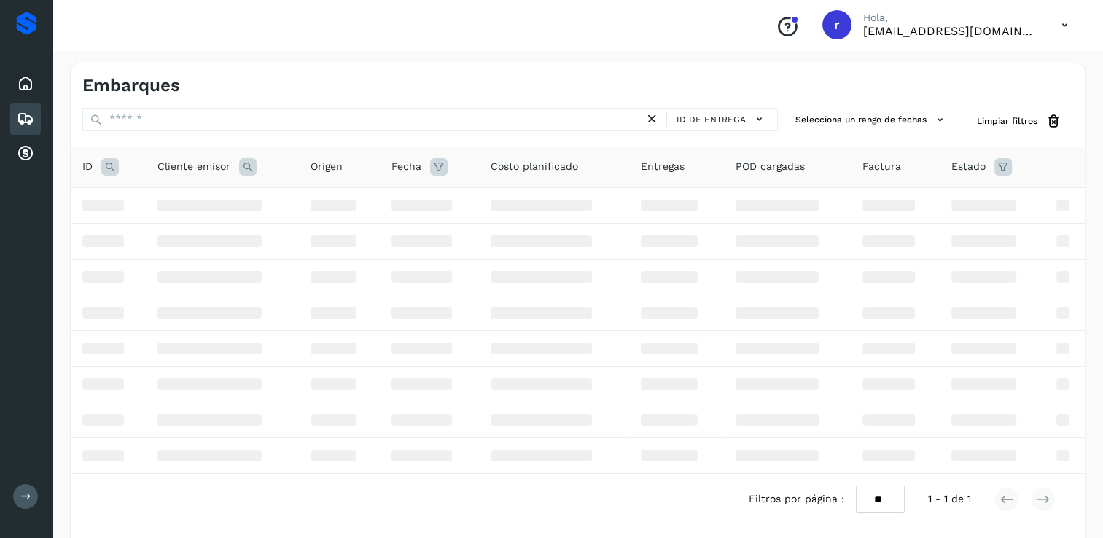
click at [105, 162] on icon at bounding box center [109, 166] width 17 height 17
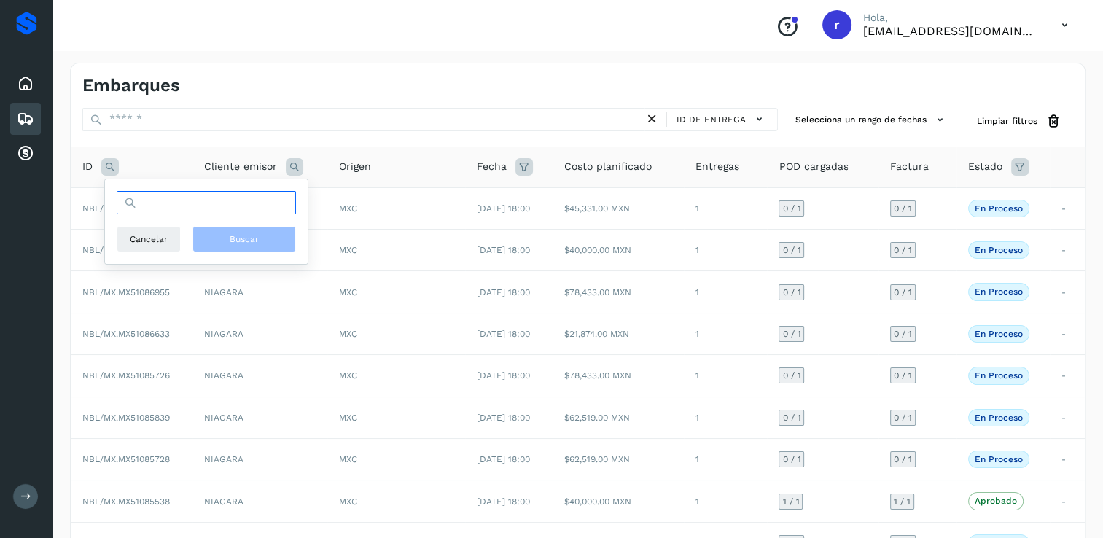
click at [175, 203] on input "text" at bounding box center [206, 202] width 179 height 23
paste input "**********"
type input "**********"
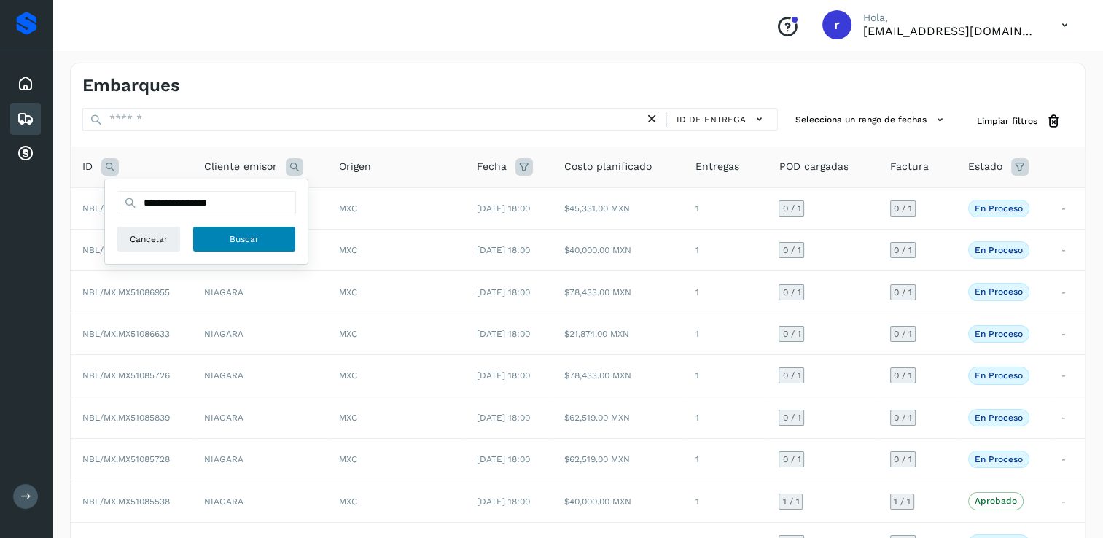
click at [216, 235] on button "Buscar" at bounding box center [244, 239] width 104 height 26
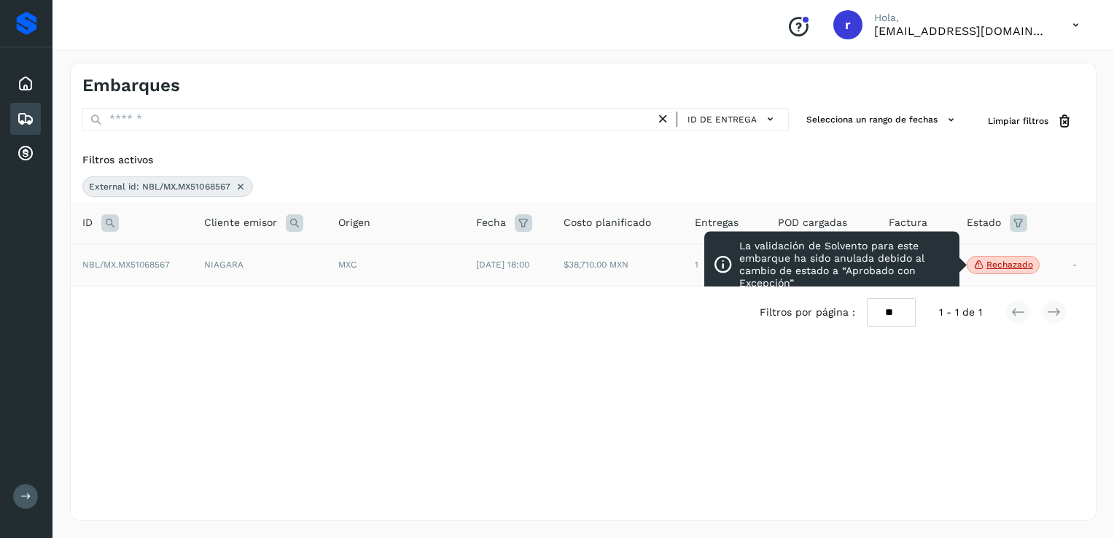
click at [1000, 265] on p "Rechazado" at bounding box center [1009, 265] width 47 height 10
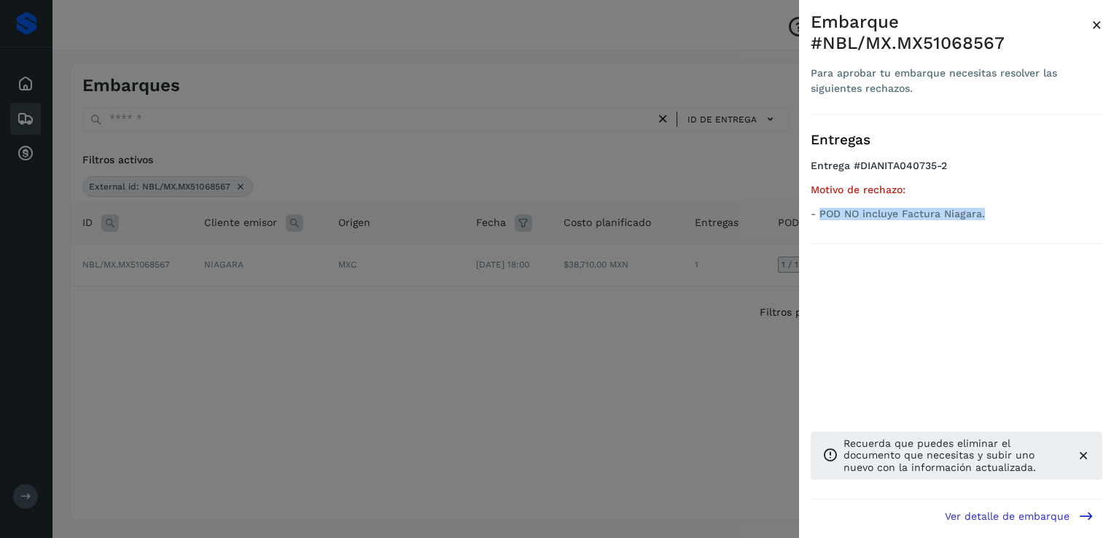
drag, startPoint x: 987, startPoint y: 212, endPoint x: 822, endPoint y: 218, distance: 165.6
click at [822, 218] on p "- POD NO incluye Factura Niagara." at bounding box center [957, 214] width 292 height 12
copy p "POD NO incluye Factura Niagara."
click at [219, 340] on div at bounding box center [557, 269] width 1114 height 538
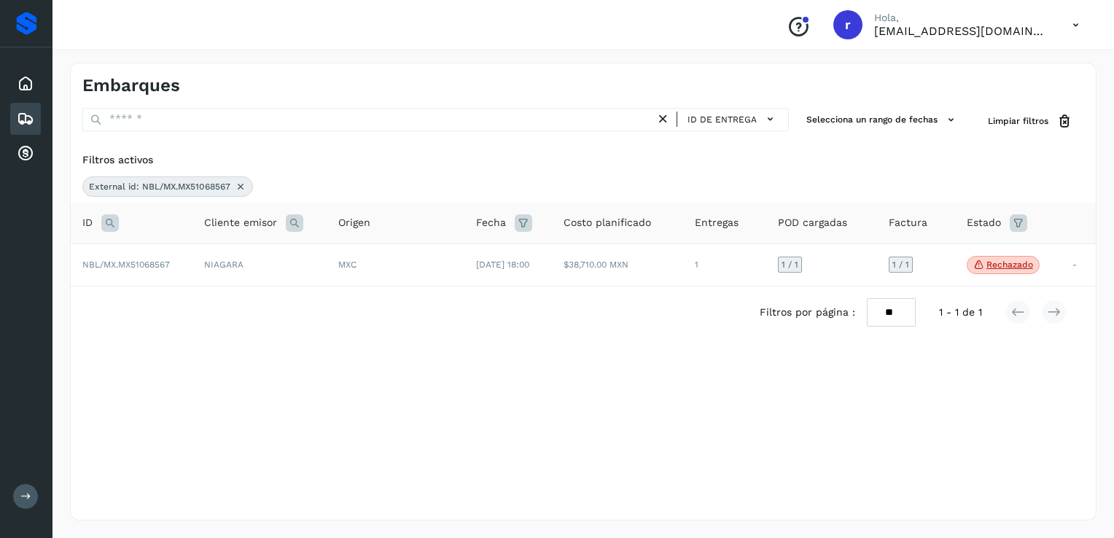
click at [241, 187] on icon at bounding box center [241, 187] width 12 height 12
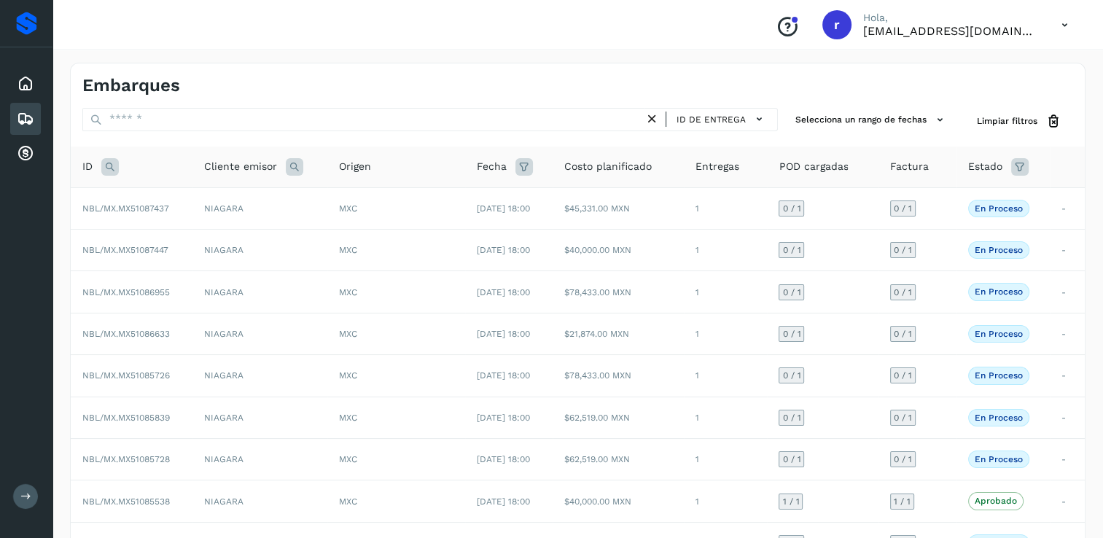
click at [106, 164] on icon at bounding box center [109, 166] width 17 height 17
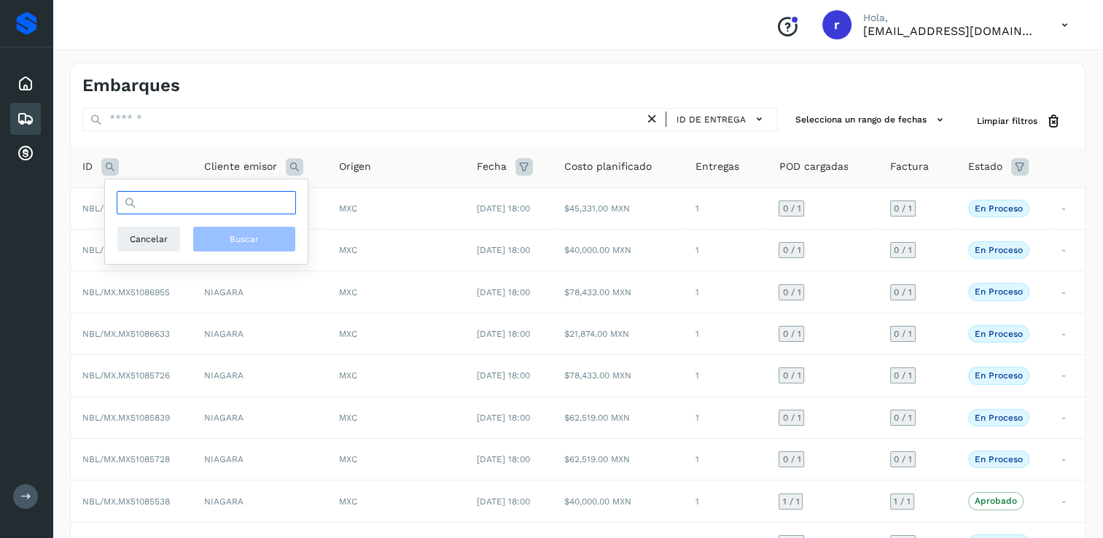
click at [225, 202] on input "text" at bounding box center [206, 202] width 179 height 23
paste input "**********"
type input "**********"
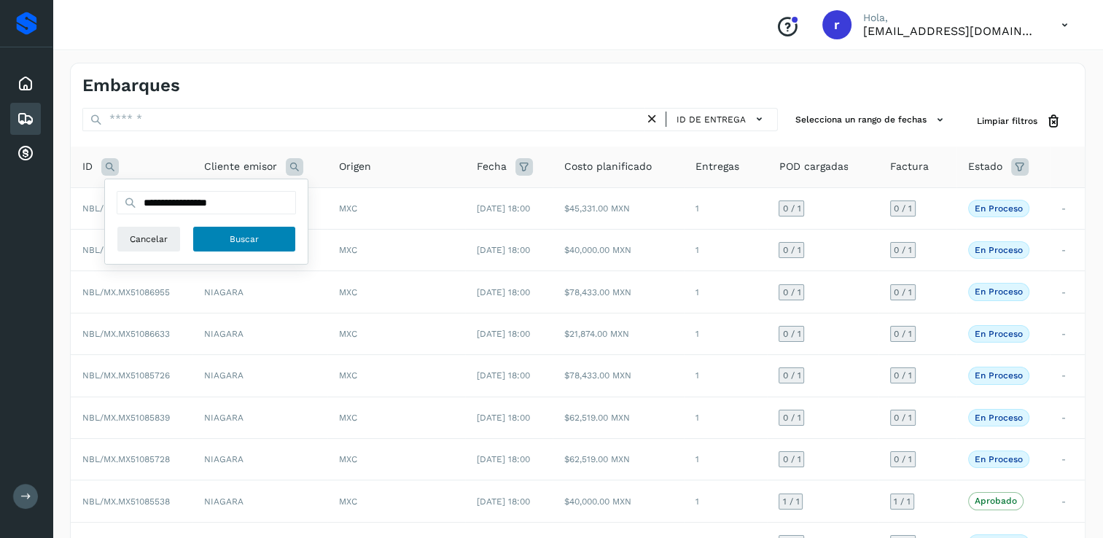
click at [225, 235] on button "Buscar" at bounding box center [244, 239] width 104 height 26
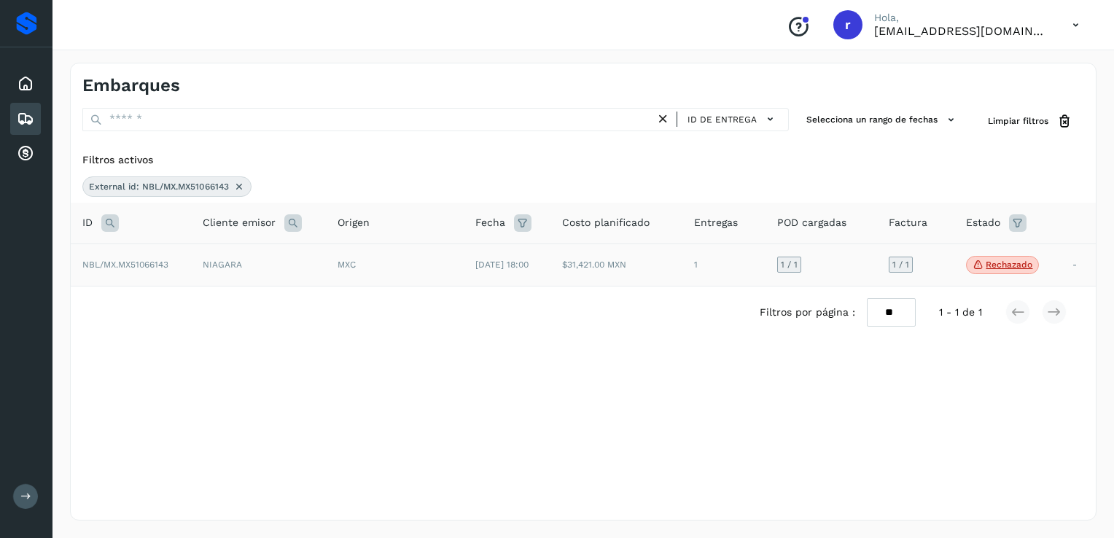
click at [1014, 265] on p "Rechazado" at bounding box center [1009, 265] width 47 height 10
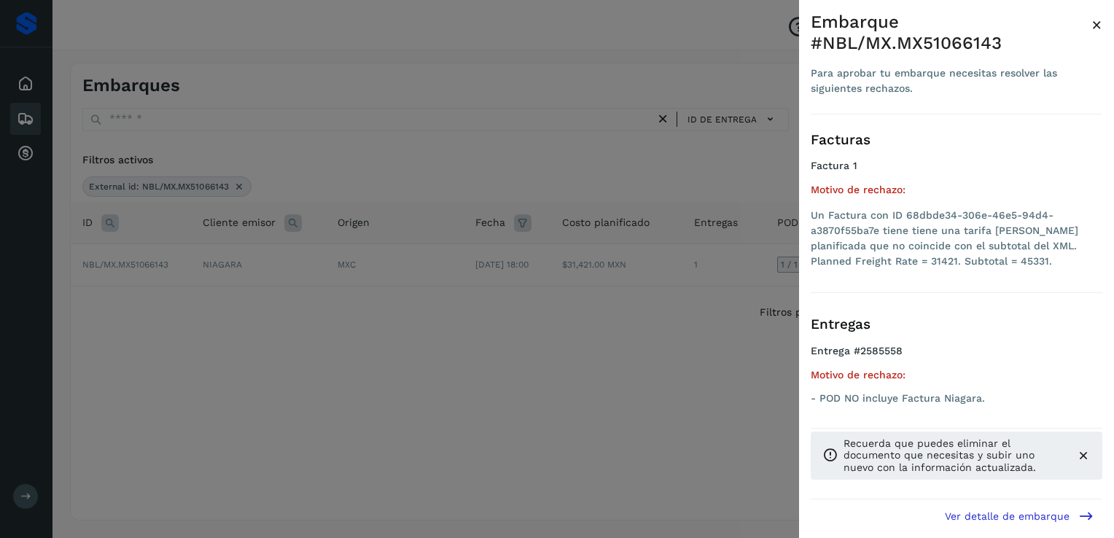
click at [1085, 456] on icon at bounding box center [1083, 455] width 15 height 15
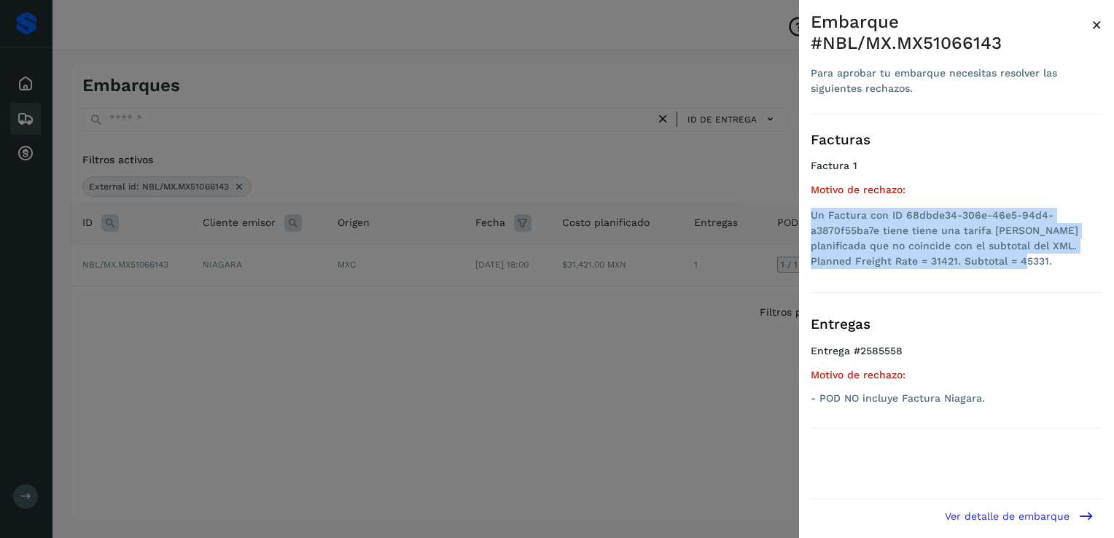
drag, startPoint x: 986, startPoint y: 267, endPoint x: 811, endPoint y: 219, distance: 181.2
click at [811, 219] on li "Un Factura con ID 68dbde34-306e-46e5-94d4-a3870f55ba7e tiene tiene una tarifa […" at bounding box center [957, 238] width 292 height 61
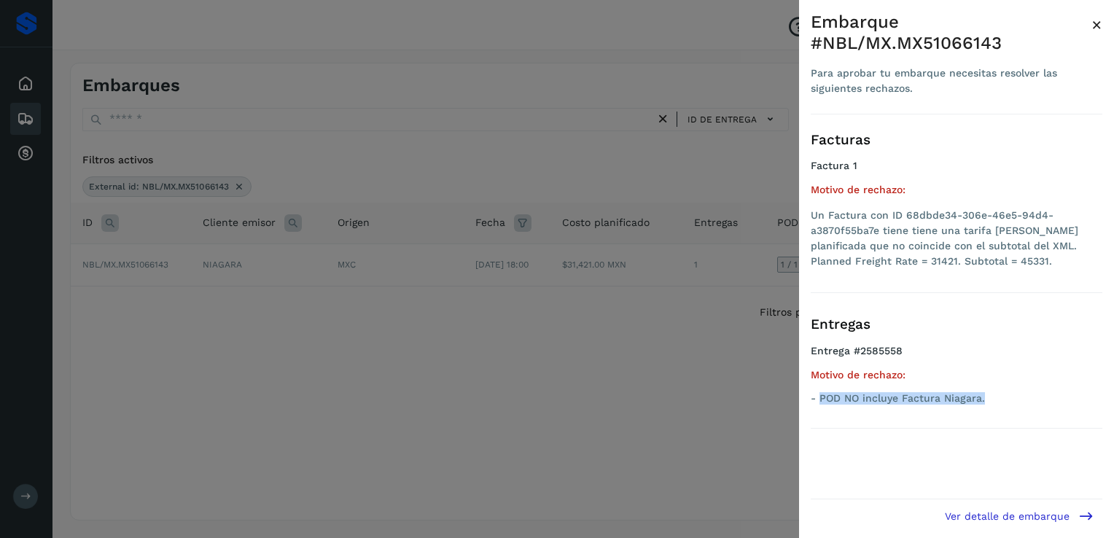
drag, startPoint x: 998, startPoint y: 396, endPoint x: 817, endPoint y: 401, distance: 180.8
click at [817, 401] on p "- POD NO incluye Factura Niagara." at bounding box center [957, 398] width 292 height 12
drag, startPoint x: 817, startPoint y: 401, endPoint x: 555, endPoint y: 332, distance: 271.4
click at [574, 331] on div at bounding box center [557, 269] width 1114 height 538
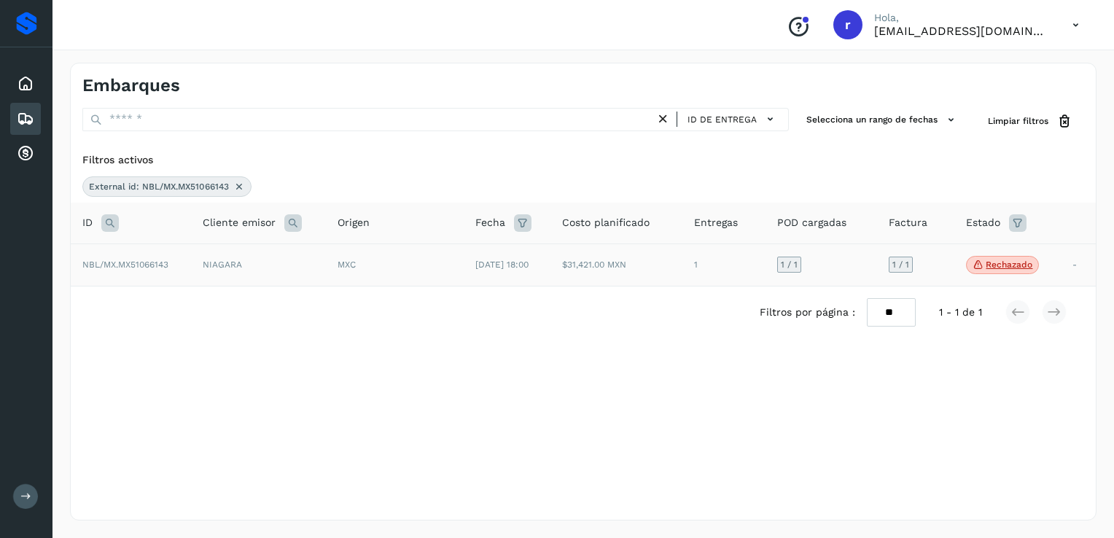
click at [151, 268] on span "NBL/MX.MX51066143" at bounding box center [125, 265] width 86 height 10
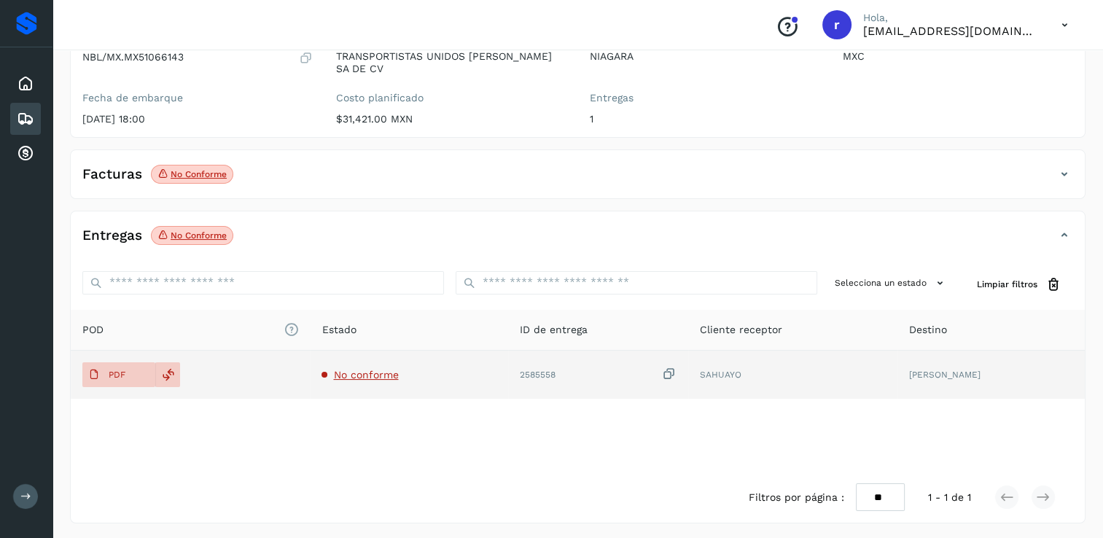
scroll to position [163, 0]
click at [109, 369] on p "PDF" at bounding box center [117, 373] width 17 height 10
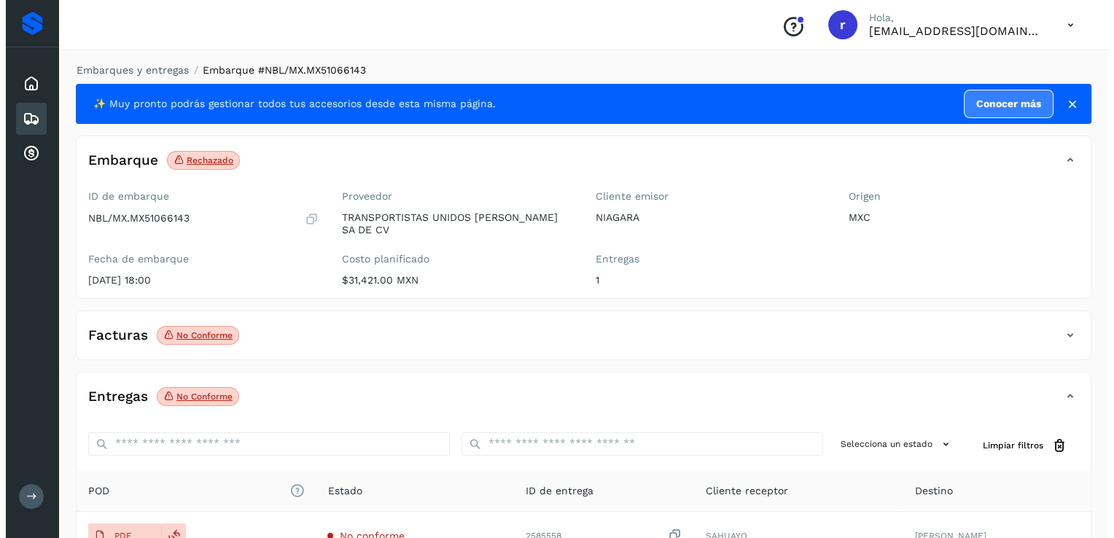
scroll to position [0, 0]
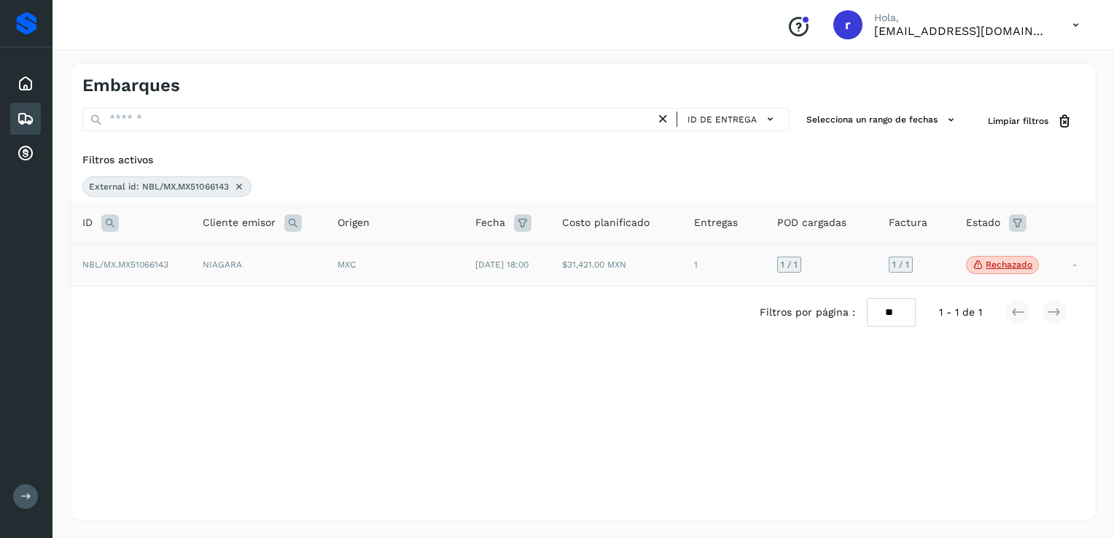
click at [1017, 264] on p "Rechazado" at bounding box center [1009, 265] width 47 height 10
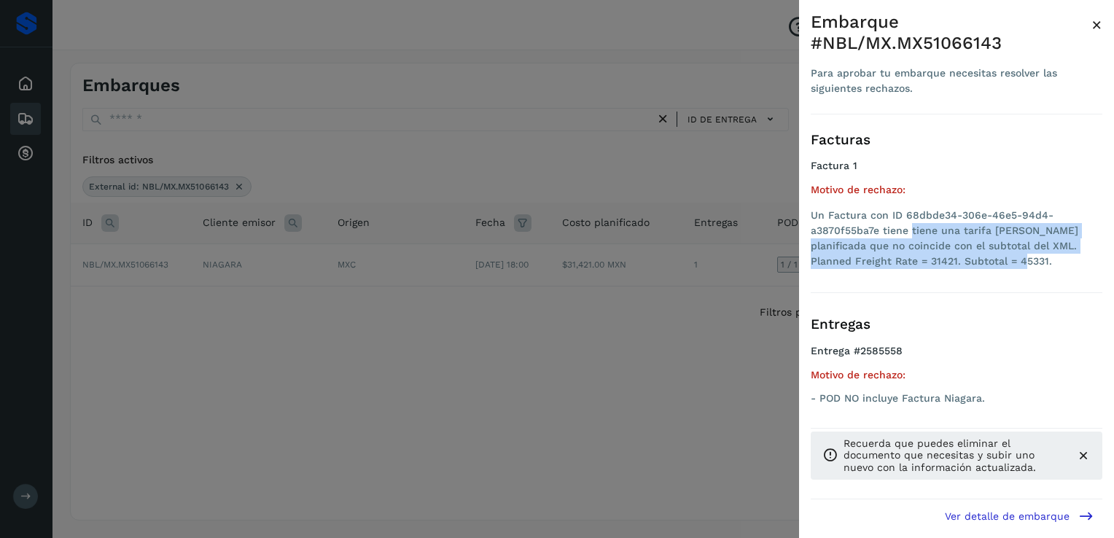
drag, startPoint x: 914, startPoint y: 228, endPoint x: 973, endPoint y: 268, distance: 71.0
click at [973, 268] on li "Un Factura con ID 68dbde34-306e-46e5-94d4-a3870f55ba7e tiene tiene una tarifa […" at bounding box center [957, 238] width 292 height 61
copy li "tiene una tarifa [PERSON_NAME] planificada que no coincide con el subtotal del …"
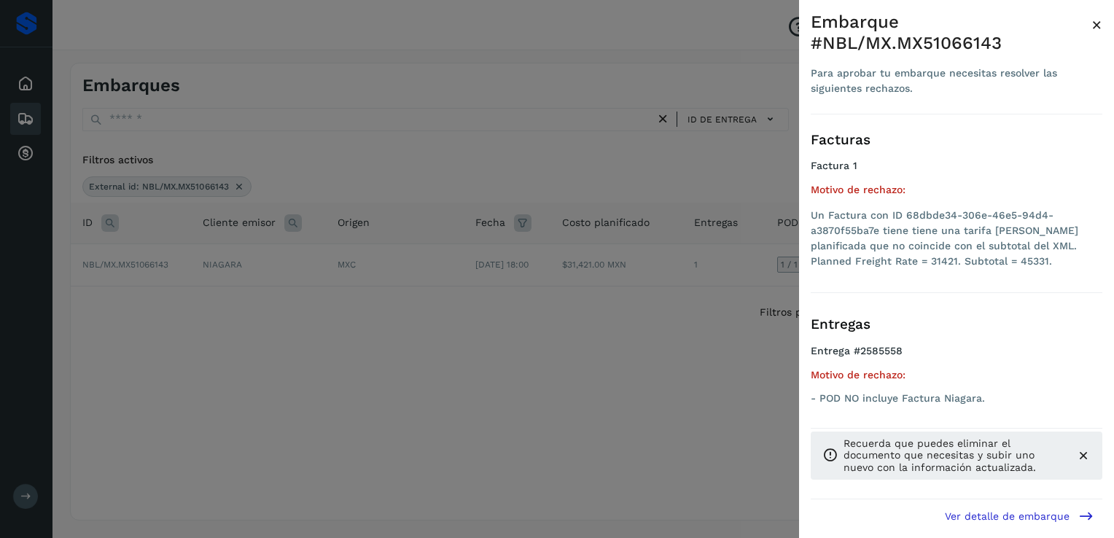
click at [376, 292] on div at bounding box center [557, 269] width 1114 height 538
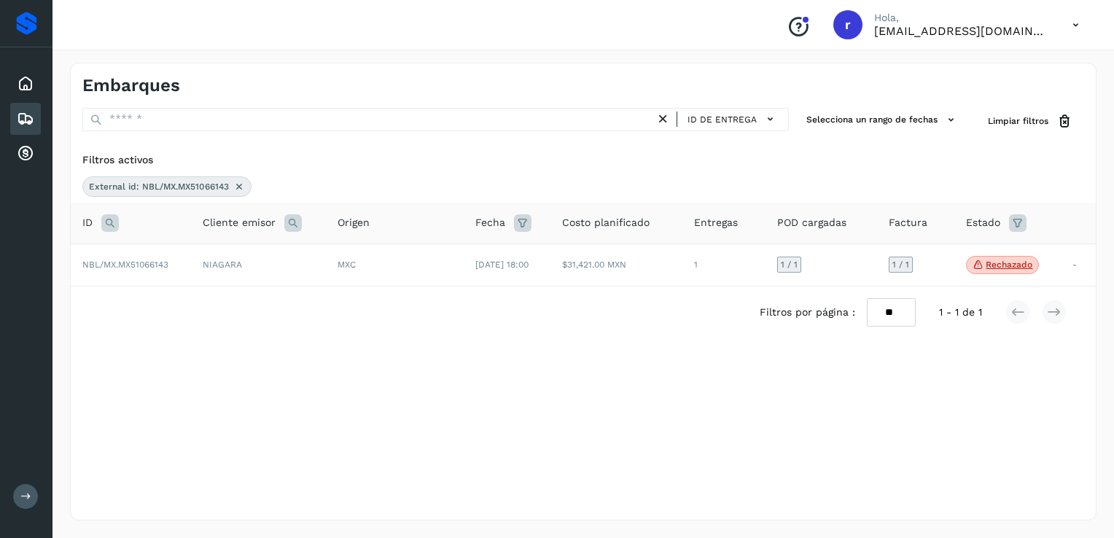
click at [105, 216] on icon at bounding box center [109, 222] width 17 height 17
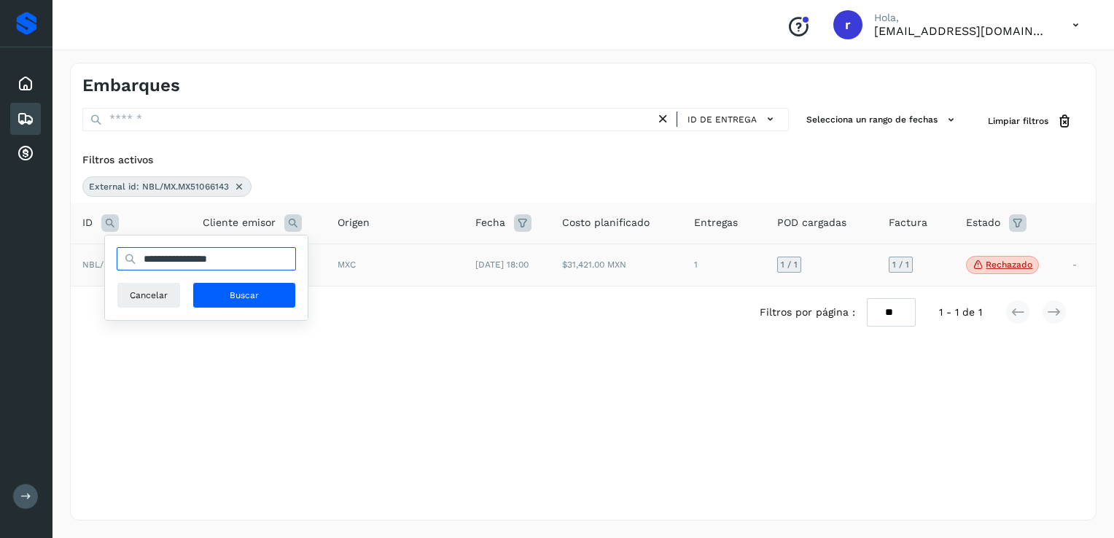
drag, startPoint x: 254, startPoint y: 260, endPoint x: 93, endPoint y: 259, distance: 161.1
click at [93, 259] on table "**********" at bounding box center [583, 245] width 1025 height 85
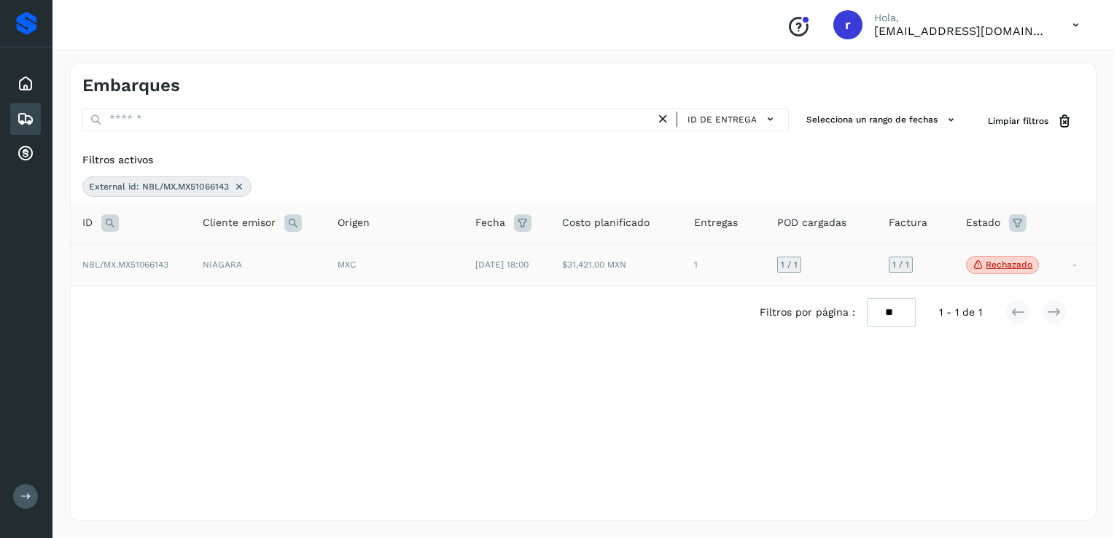
paste input "text"
type input "**********"
click at [110, 222] on icon at bounding box center [109, 222] width 17 height 17
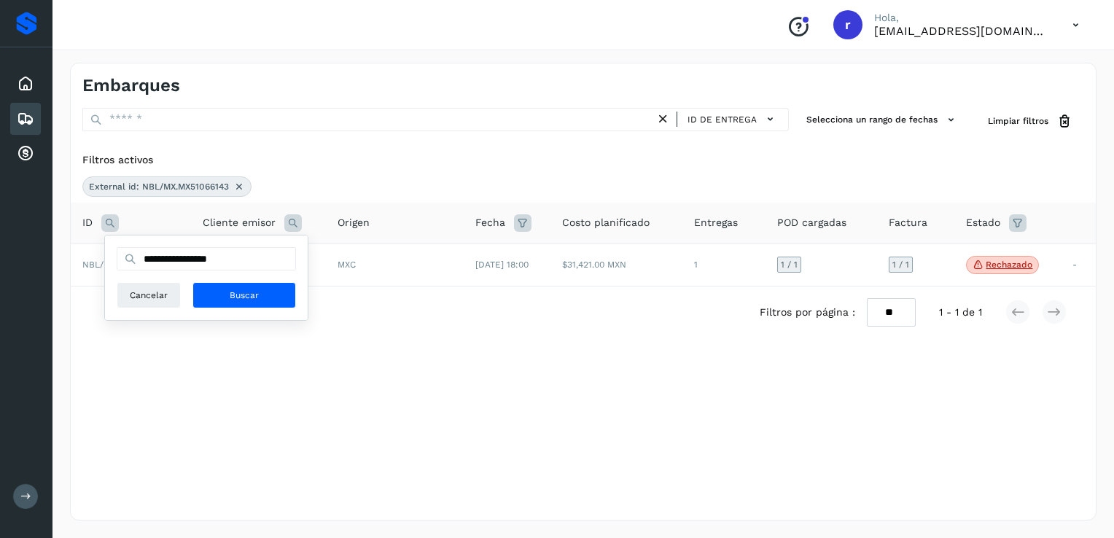
click at [242, 185] on icon at bounding box center [239, 187] width 12 height 12
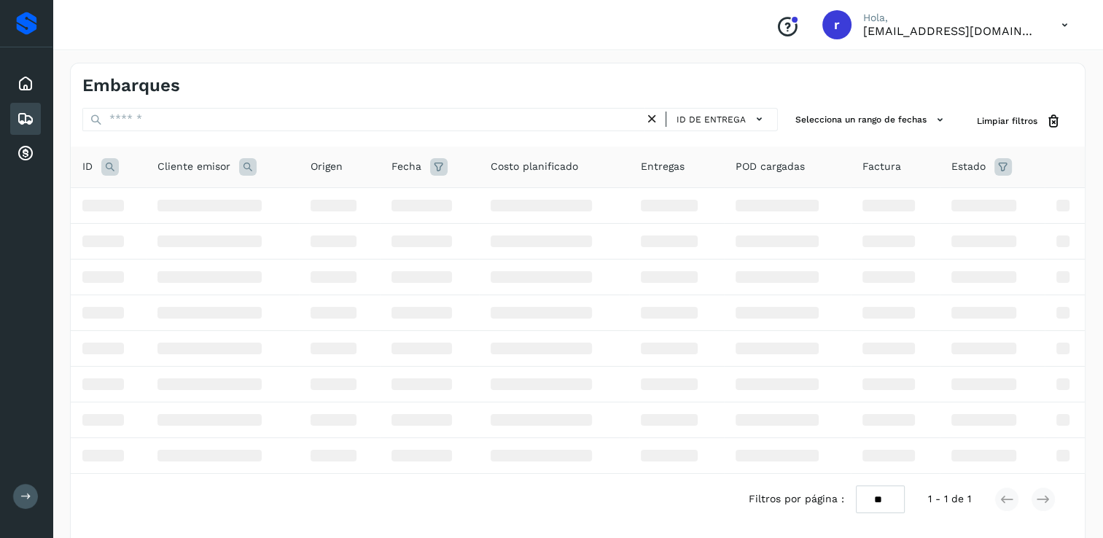
click at [104, 166] on icon at bounding box center [109, 166] width 17 height 17
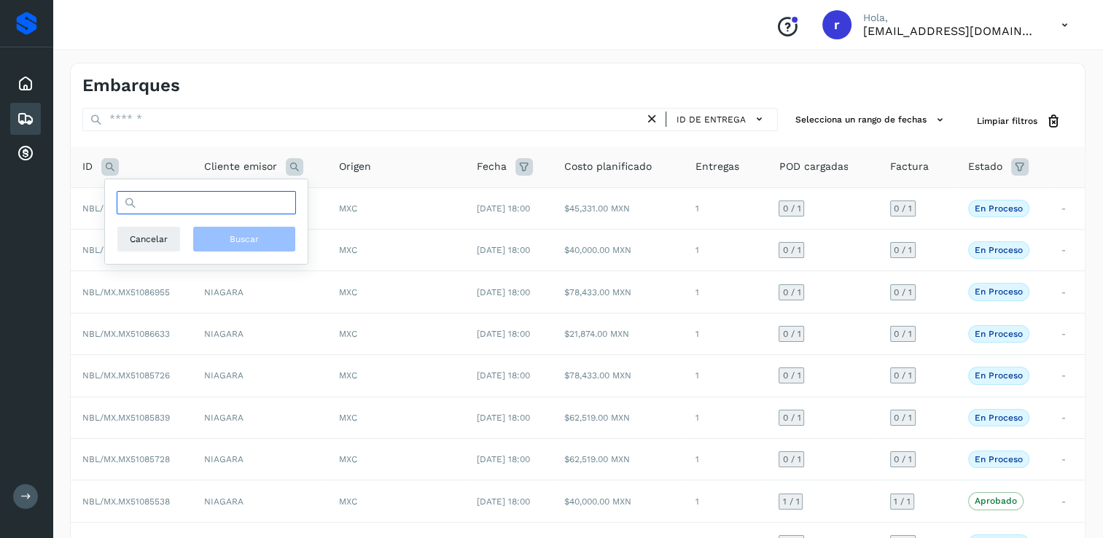
click at [216, 211] on input "text" at bounding box center [206, 202] width 179 height 23
paste input "**********"
type input "**********"
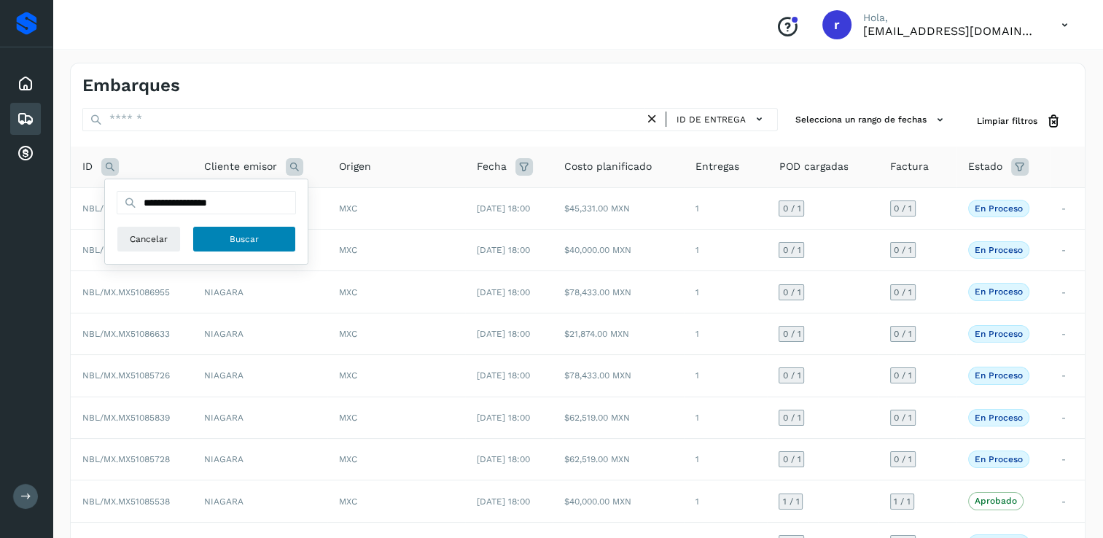
click at [220, 242] on button "Buscar" at bounding box center [244, 239] width 104 height 26
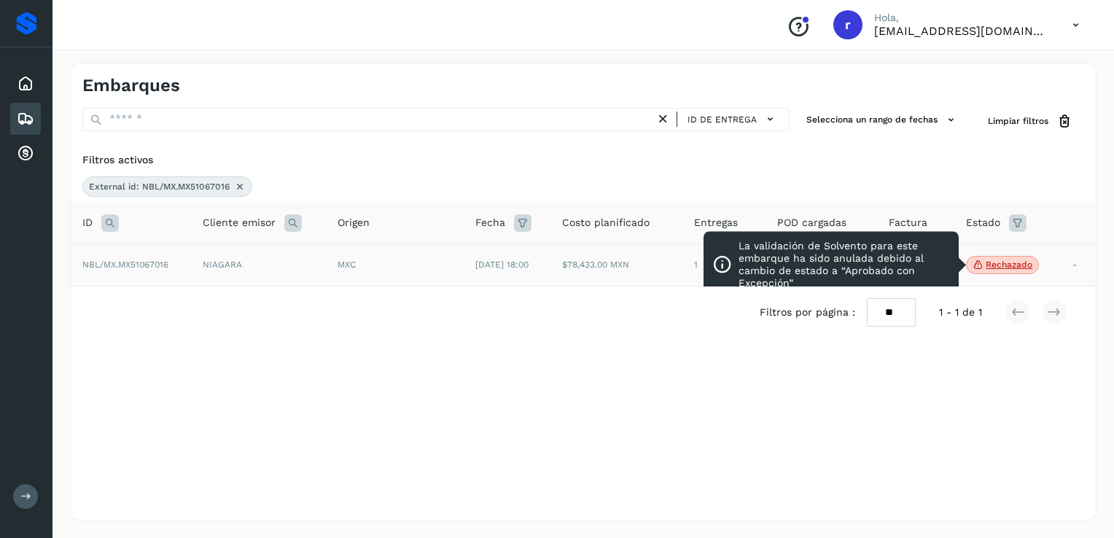
click at [999, 264] on p "Rechazado" at bounding box center [1009, 265] width 47 height 10
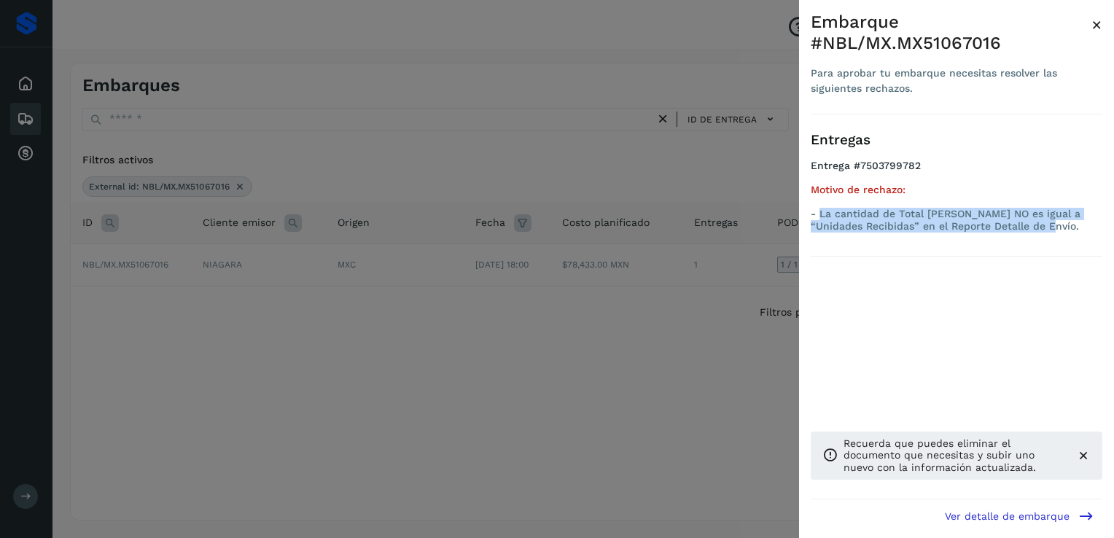
drag, startPoint x: 1044, startPoint y: 225, endPoint x: 819, endPoint y: 209, distance: 225.8
click at [819, 209] on p "- La cantidad de Total [PERSON_NAME] NO es igual a “Unidades Recibidas” en el R…" at bounding box center [957, 220] width 292 height 25
copy p "La cantidad de Total [PERSON_NAME] NO es igual a “Unidades Recibidas” en el Rep…"
click at [353, 381] on div at bounding box center [557, 269] width 1114 height 538
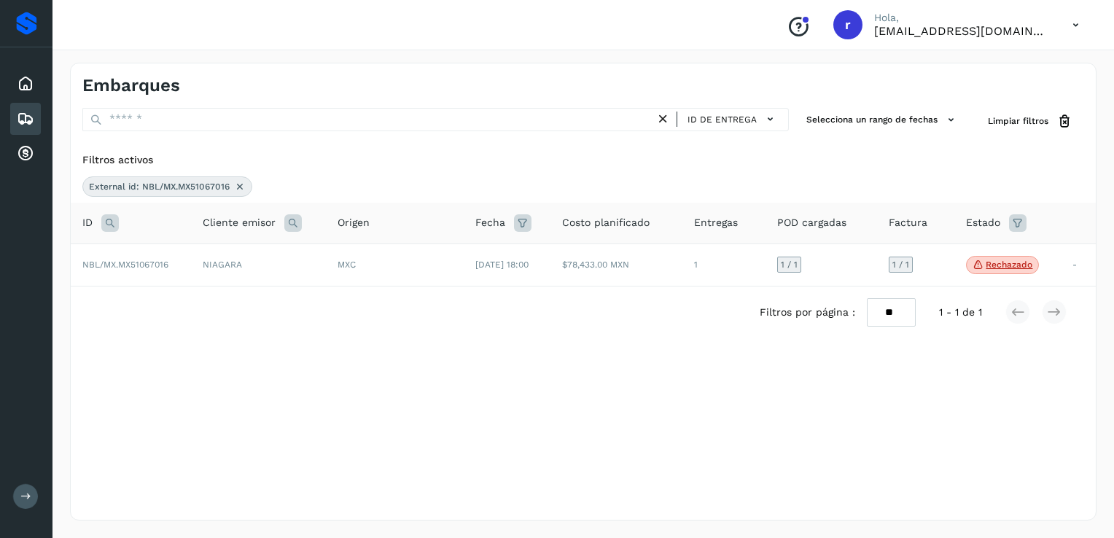
click at [239, 184] on icon at bounding box center [240, 187] width 12 height 12
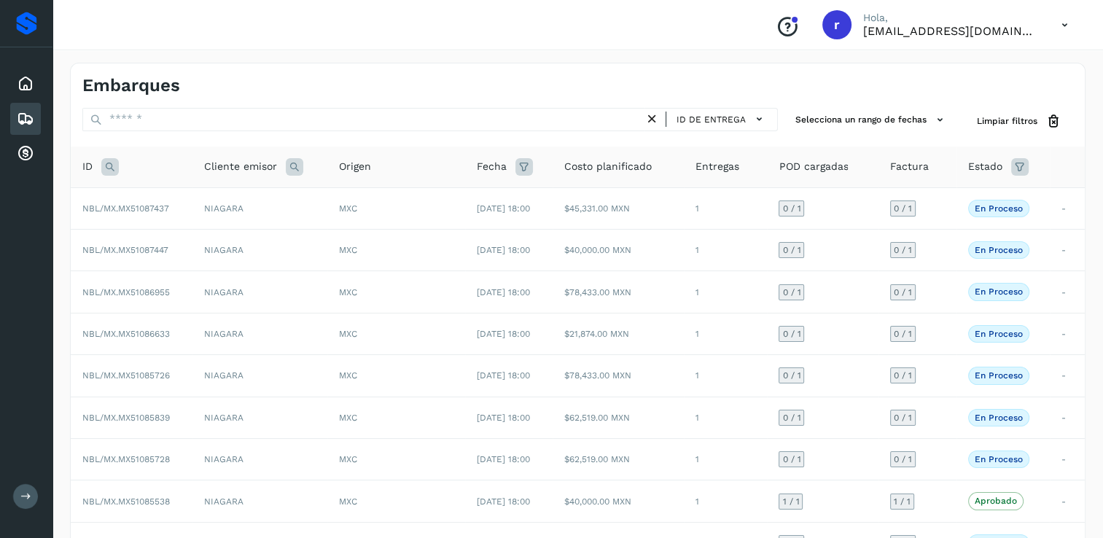
click at [112, 163] on icon at bounding box center [109, 166] width 17 height 17
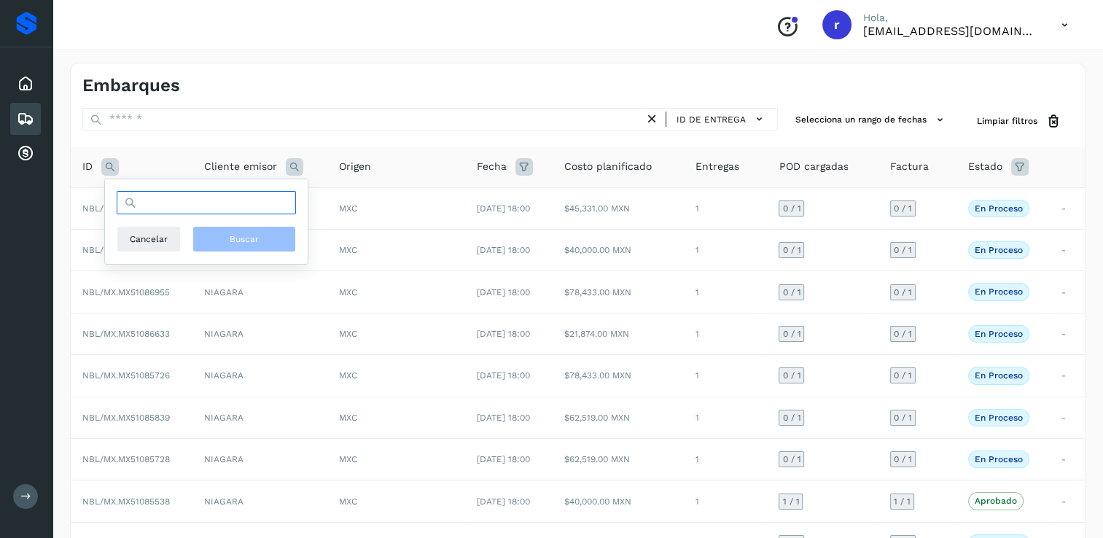
click at [194, 206] on input "text" at bounding box center [206, 202] width 179 height 23
paste input "**********"
type input "**********"
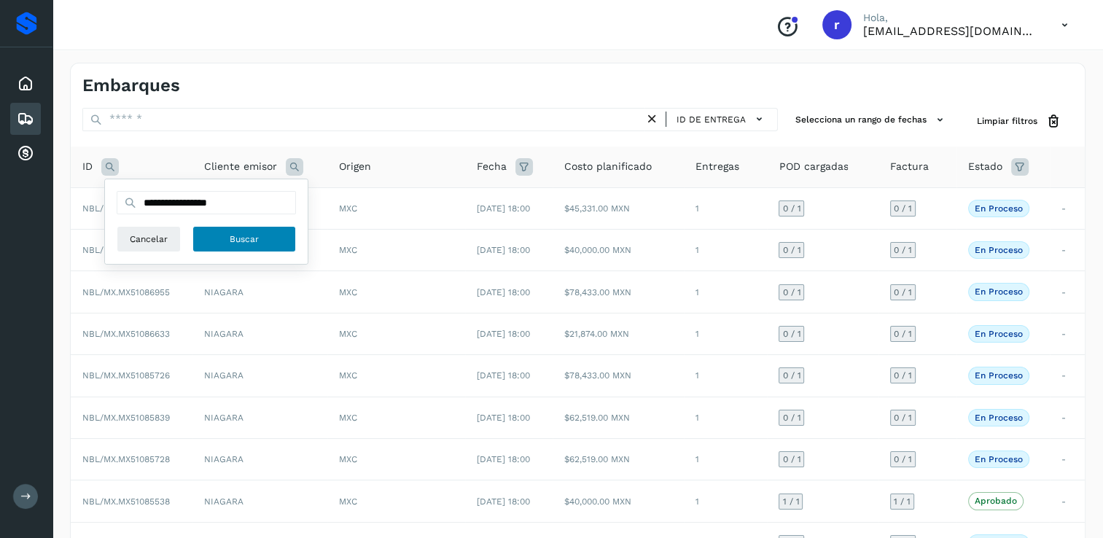
click at [236, 235] on span "Buscar" at bounding box center [244, 239] width 29 height 13
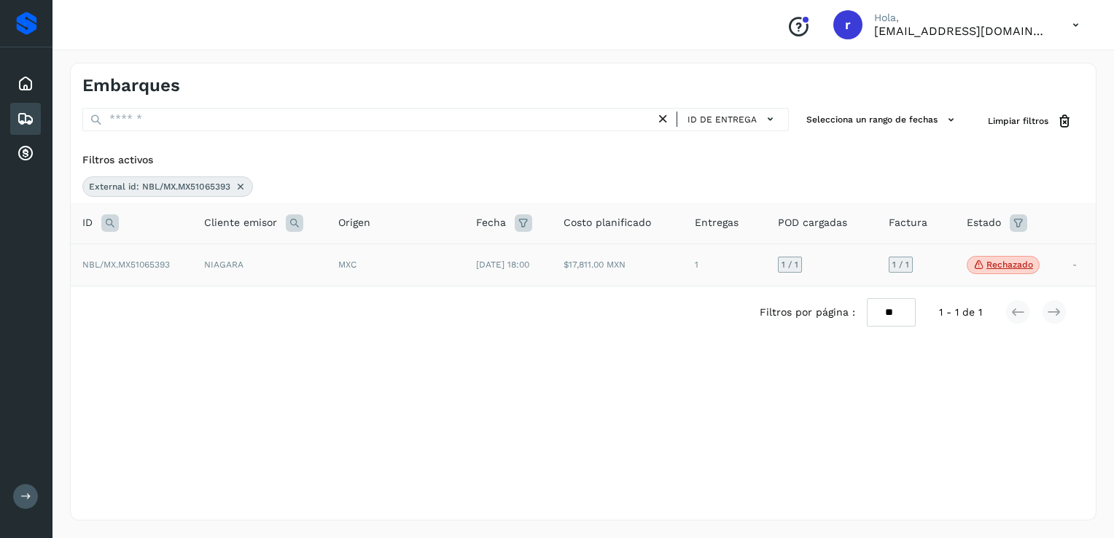
click at [1018, 267] on p "Rechazado" at bounding box center [1009, 265] width 47 height 10
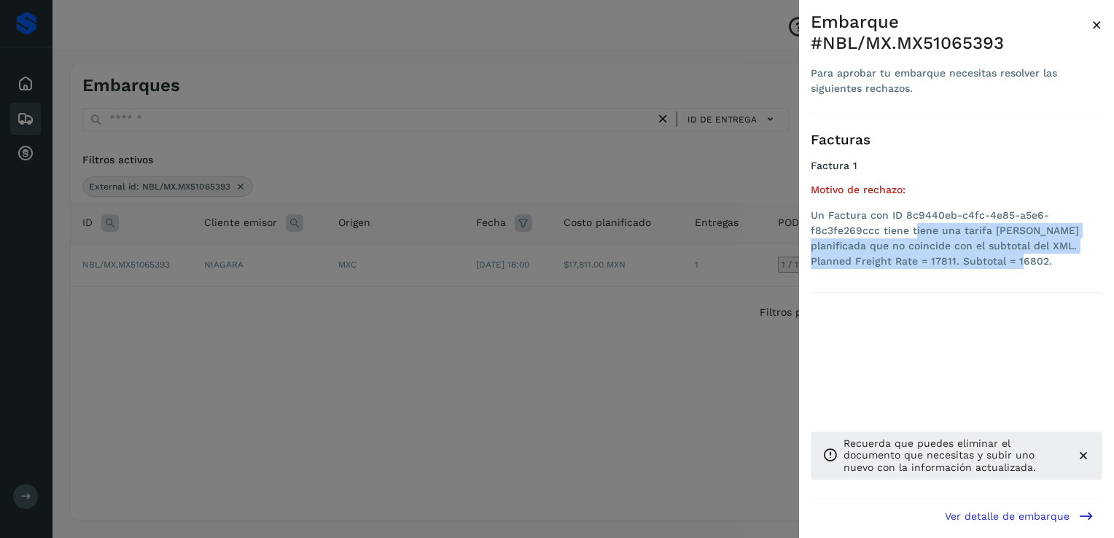
drag, startPoint x: 988, startPoint y: 264, endPoint x: 914, endPoint y: 230, distance: 81.2
click at [914, 230] on li "Un Factura con ID 8c9440eb-c4fc-4e85-a5e6-f8c3fe269ccc tiene tiene una tarifa […" at bounding box center [957, 238] width 292 height 61
click at [493, 314] on div at bounding box center [557, 269] width 1114 height 538
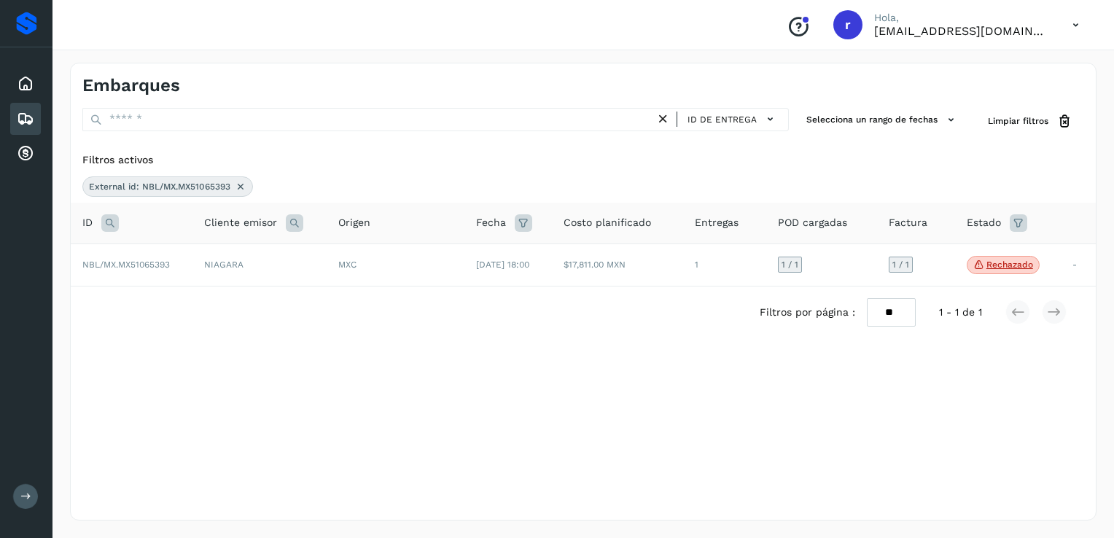
click at [241, 184] on icon at bounding box center [241, 187] width 12 height 12
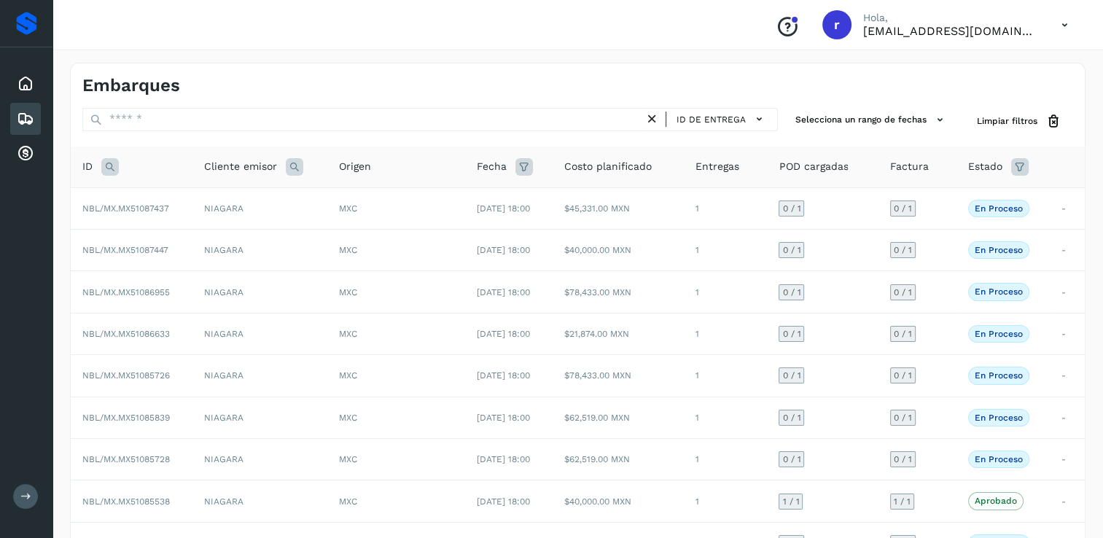
click at [120, 170] on div "ID" at bounding box center [131, 166] width 98 height 17
click at [112, 168] on icon at bounding box center [109, 166] width 17 height 17
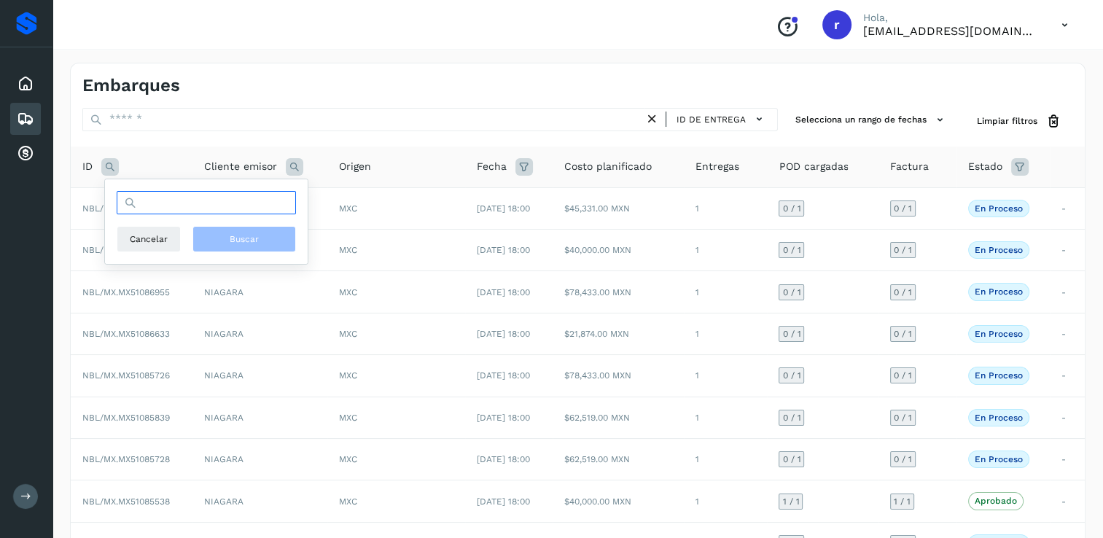
click at [184, 199] on input "text" at bounding box center [206, 202] width 179 height 23
paste input "**********"
type input "**********"
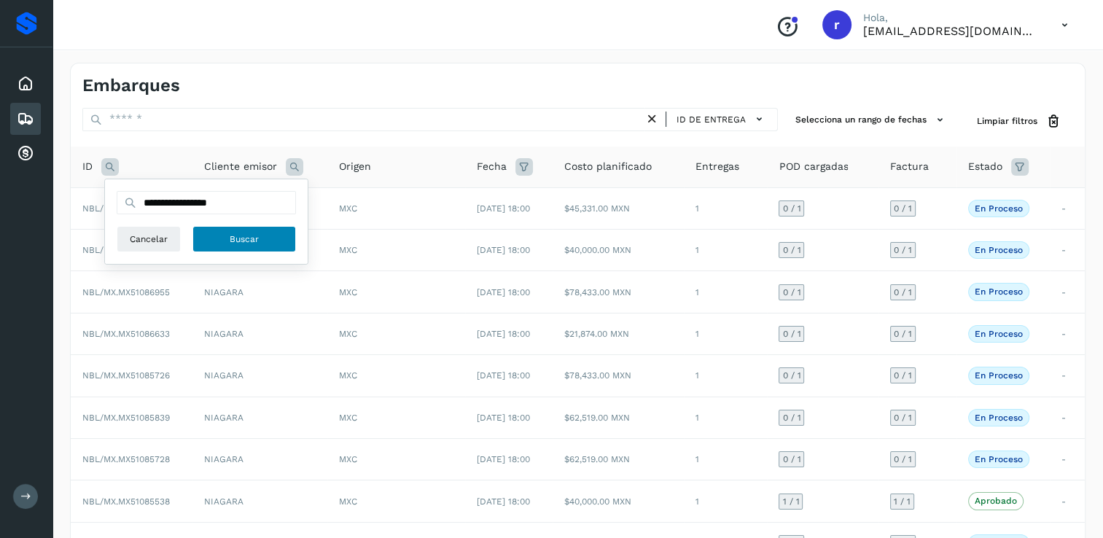
click at [222, 232] on button "Buscar" at bounding box center [244, 239] width 104 height 26
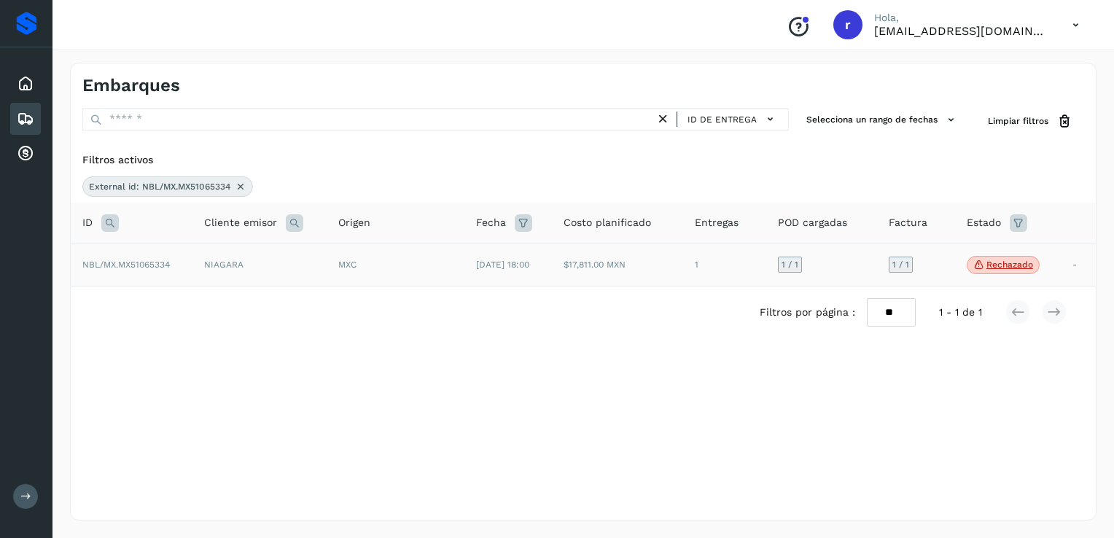
click at [1008, 262] on p "Rechazado" at bounding box center [1009, 265] width 47 height 10
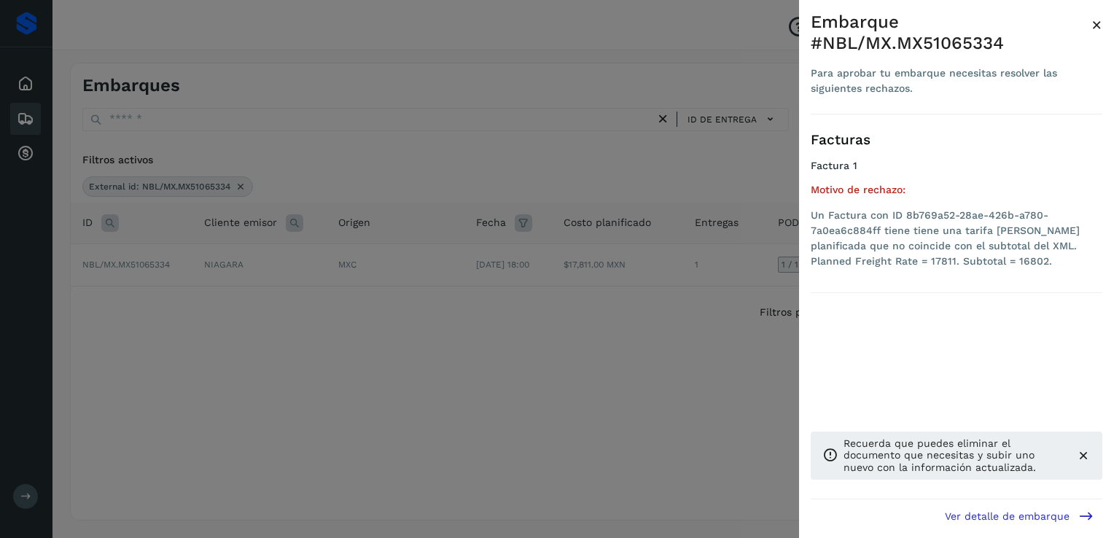
drag, startPoint x: 466, startPoint y: 389, endPoint x: 554, endPoint y: 391, distance: 88.2
click at [466, 389] on div at bounding box center [557, 269] width 1114 height 538
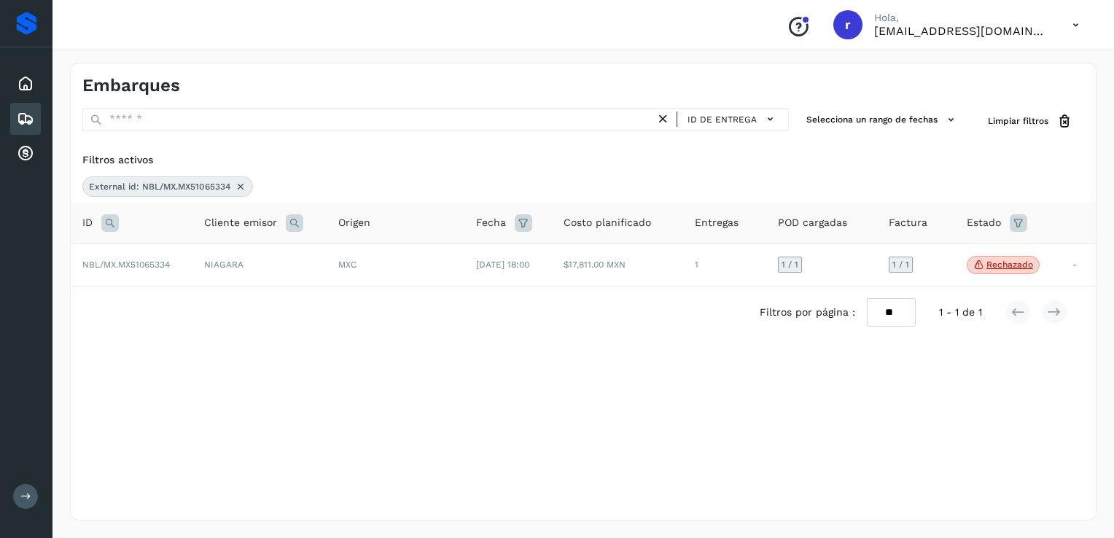
click at [241, 186] on icon at bounding box center [241, 187] width 12 height 12
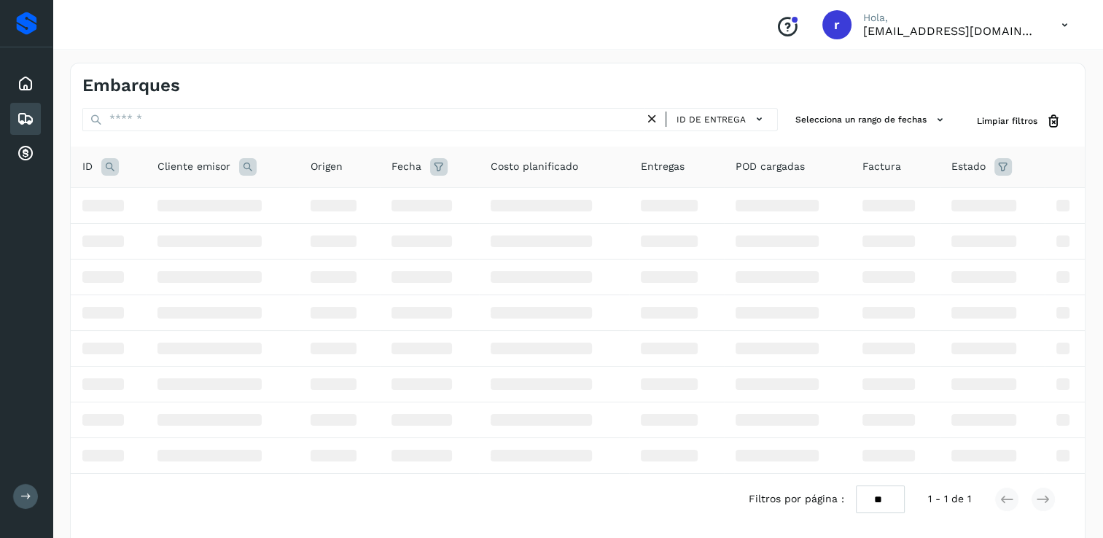
click at [107, 163] on icon at bounding box center [109, 166] width 17 height 17
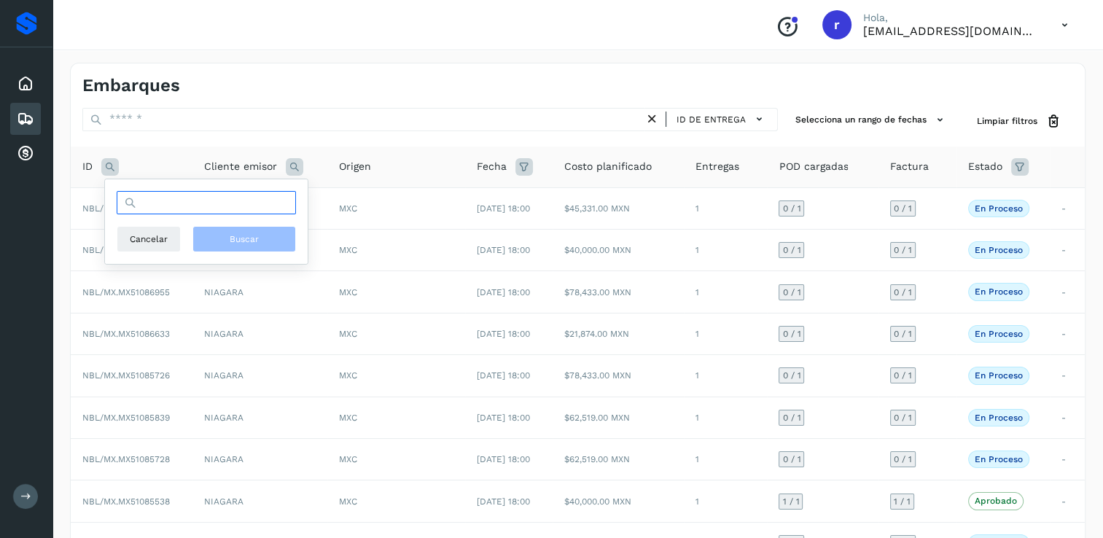
click at [208, 202] on input "text" at bounding box center [206, 202] width 179 height 23
paste input "**********"
type input "**********"
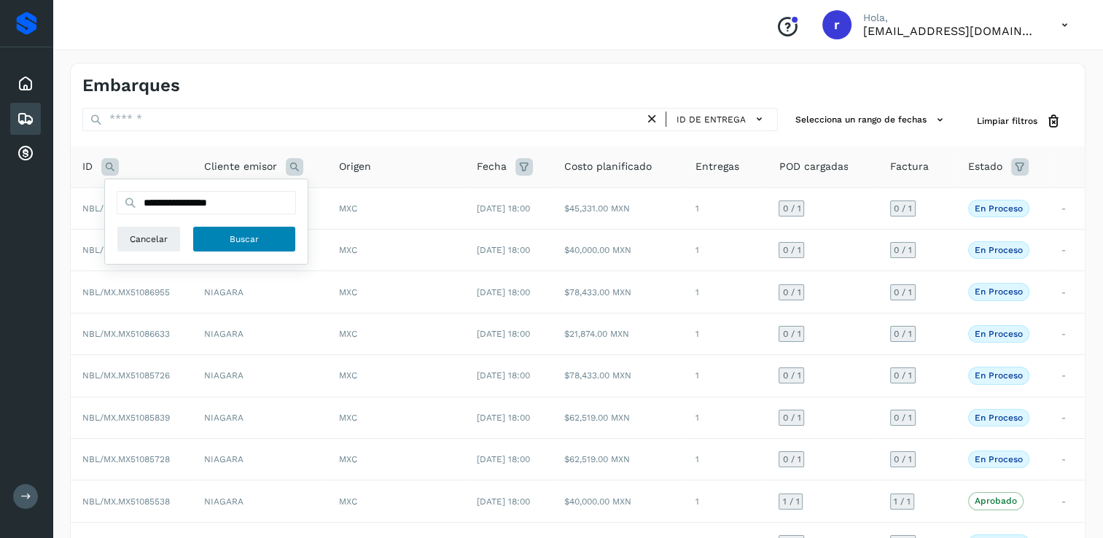
click at [241, 235] on span "Buscar" at bounding box center [244, 239] width 29 height 13
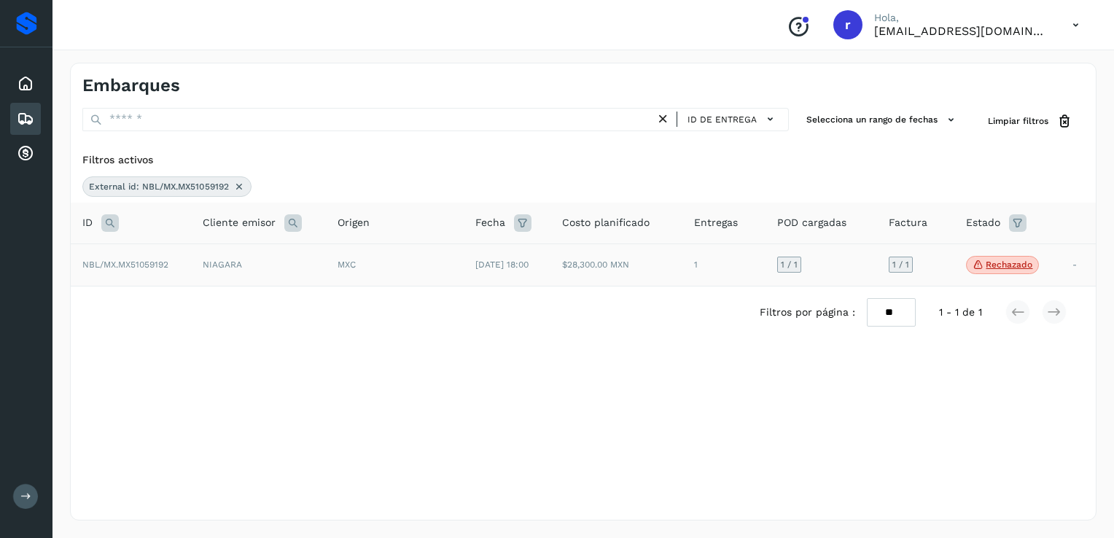
click at [1012, 262] on p "Rechazado" at bounding box center [1009, 265] width 47 height 10
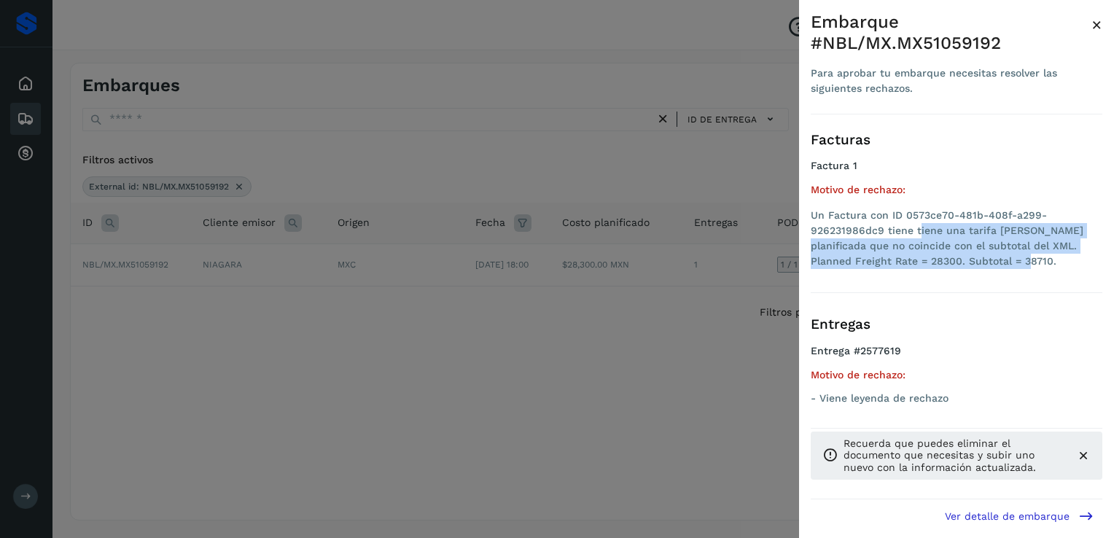
drag, startPoint x: 995, startPoint y: 266, endPoint x: 917, endPoint y: 229, distance: 86.4
click at [917, 229] on li "Un Factura con ID 0573ce70-481b-408f-a299-926231986dc9 tiene tiene una tarifa […" at bounding box center [957, 238] width 292 height 61
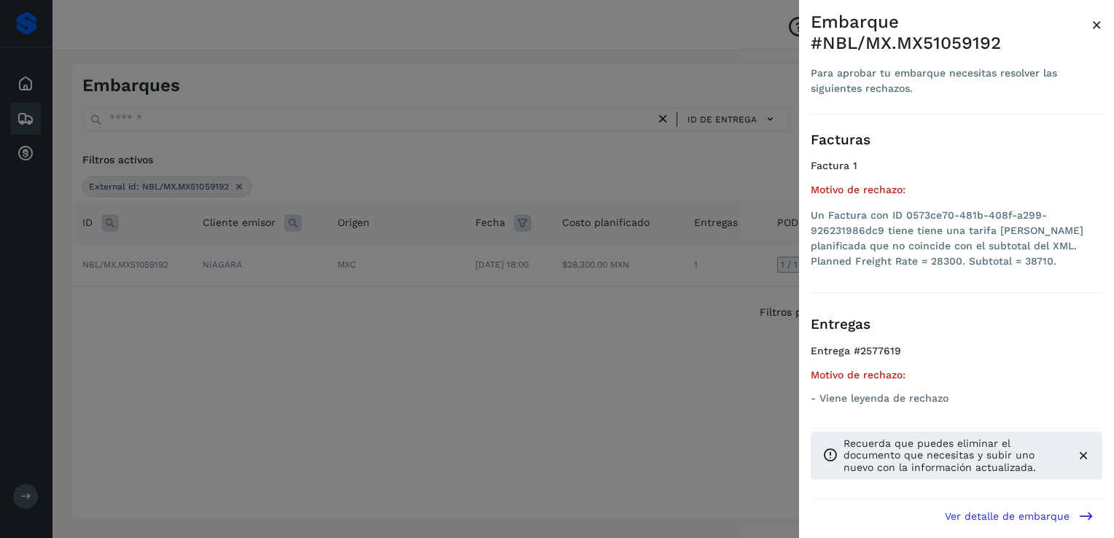
click at [615, 276] on div at bounding box center [557, 269] width 1114 height 538
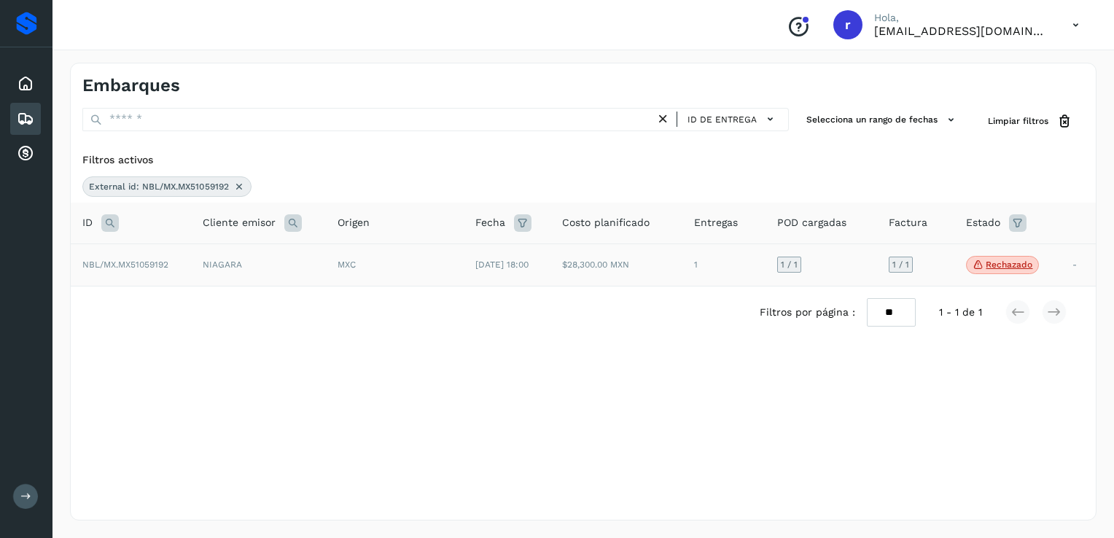
click at [583, 270] on td "$28,300.00 MXN" at bounding box center [615, 264] width 131 height 43
